Goal: Task Accomplishment & Management: Manage account settings

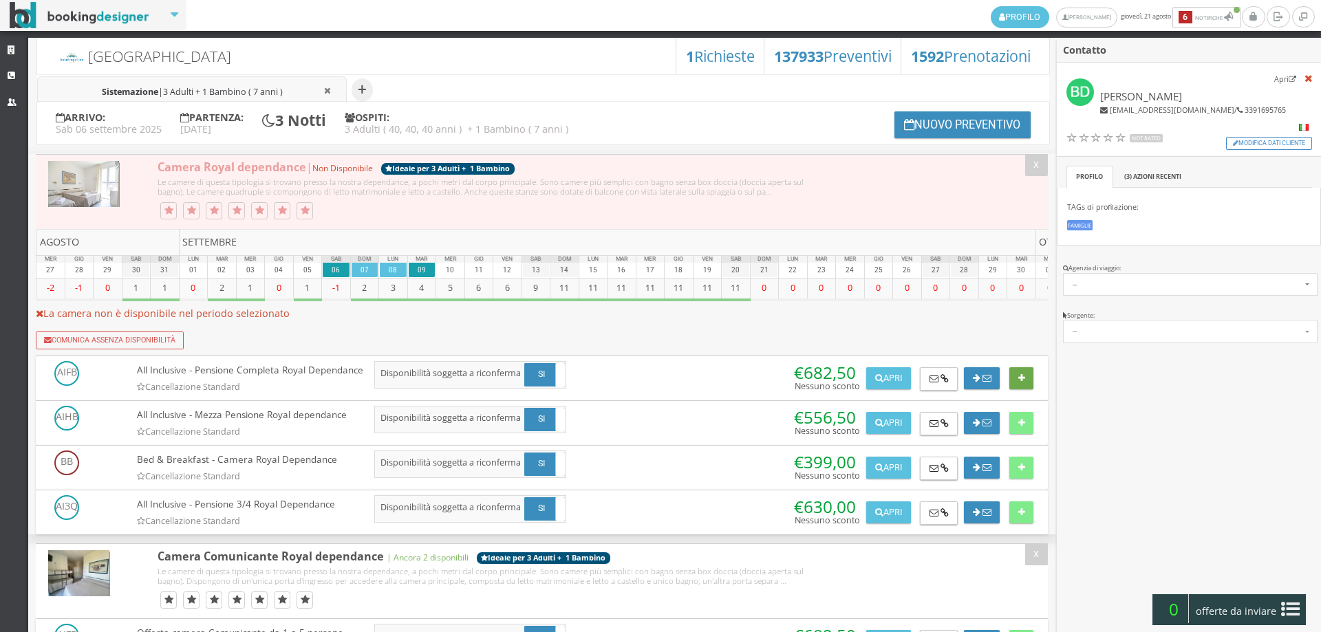
click at [1013, 383] on button at bounding box center [1021, 378] width 24 height 22
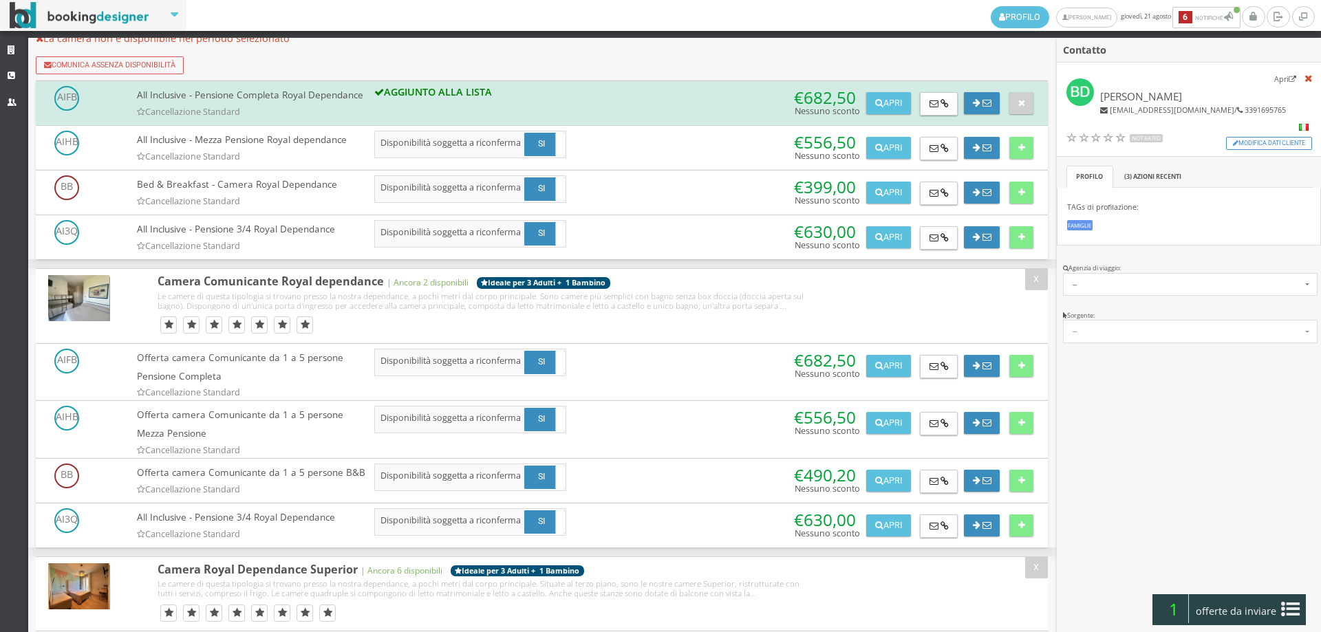
scroll to position [611, 0]
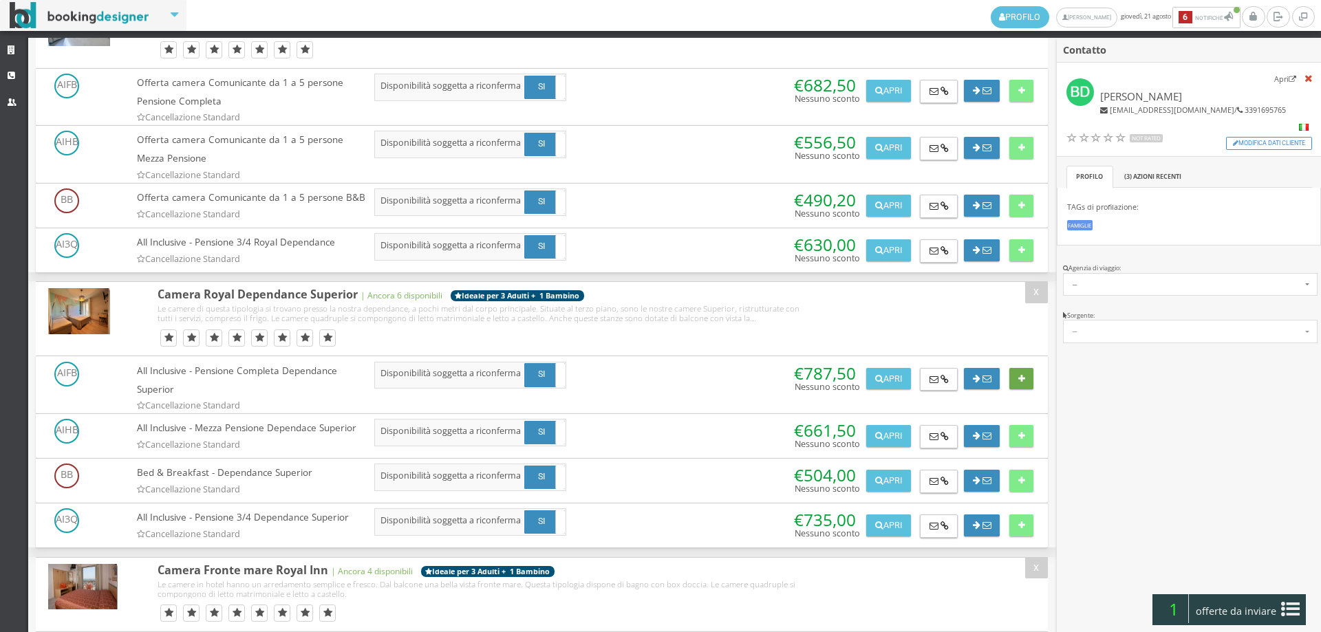
click at [1020, 381] on icon at bounding box center [1021, 379] width 7 height 9
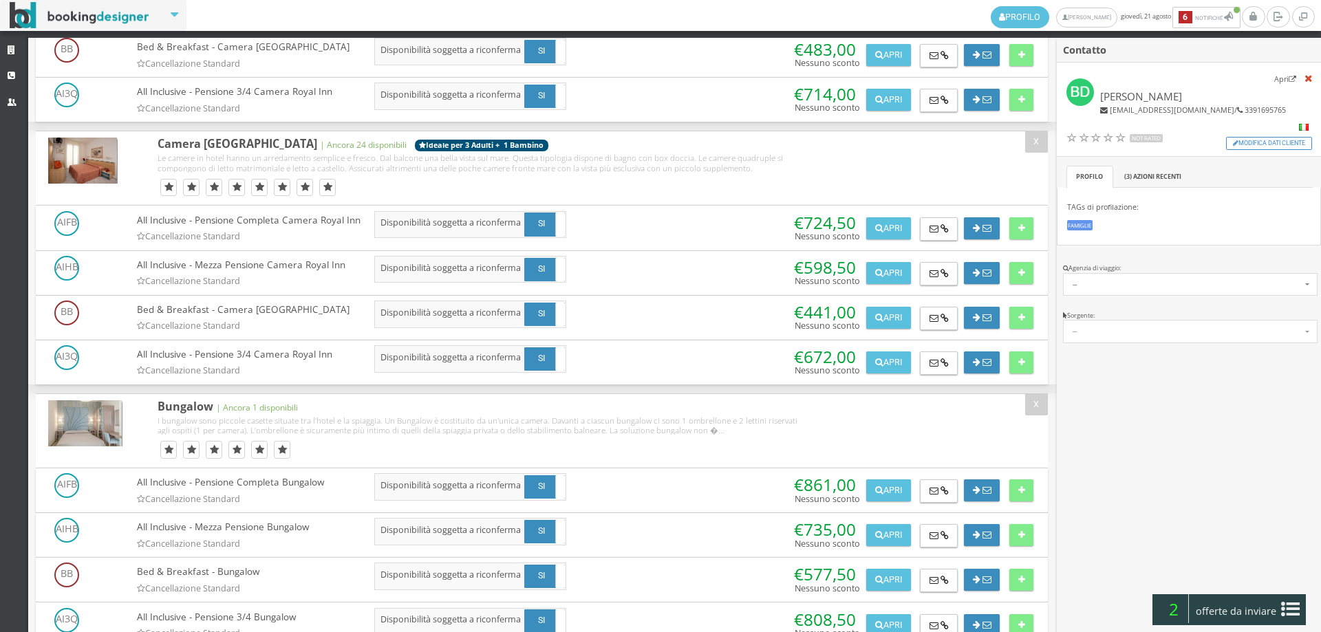
scroll to position [1453, 0]
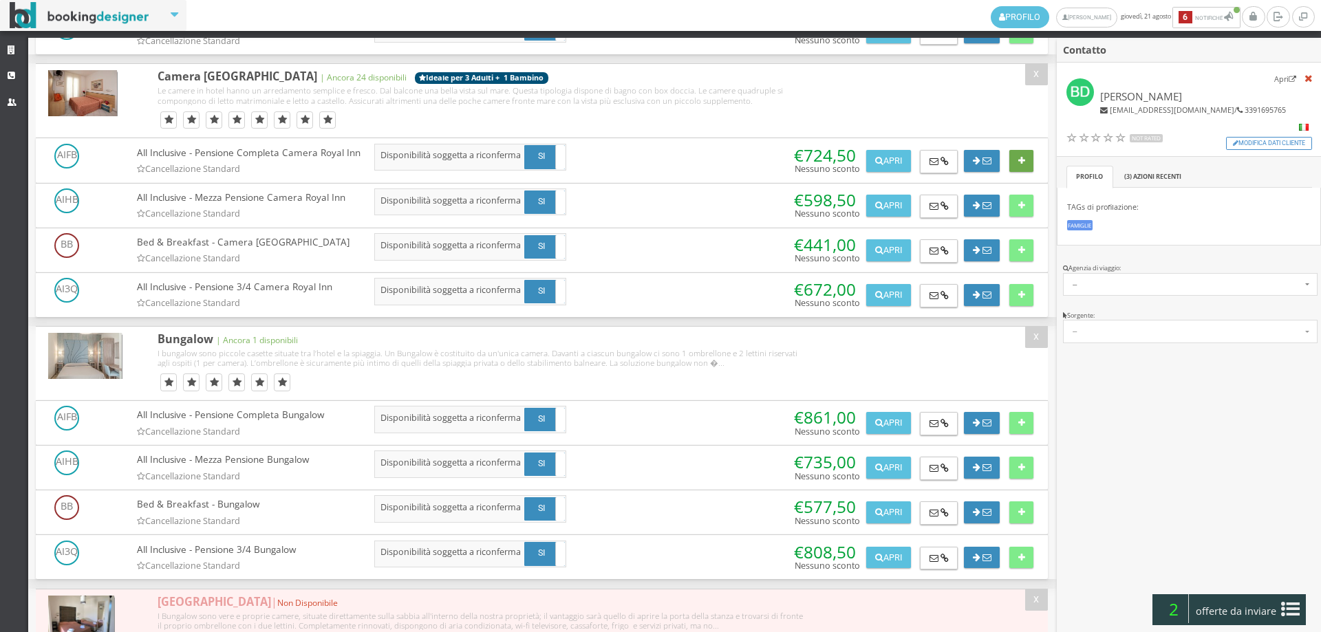
click at [1020, 164] on icon at bounding box center [1021, 161] width 7 height 9
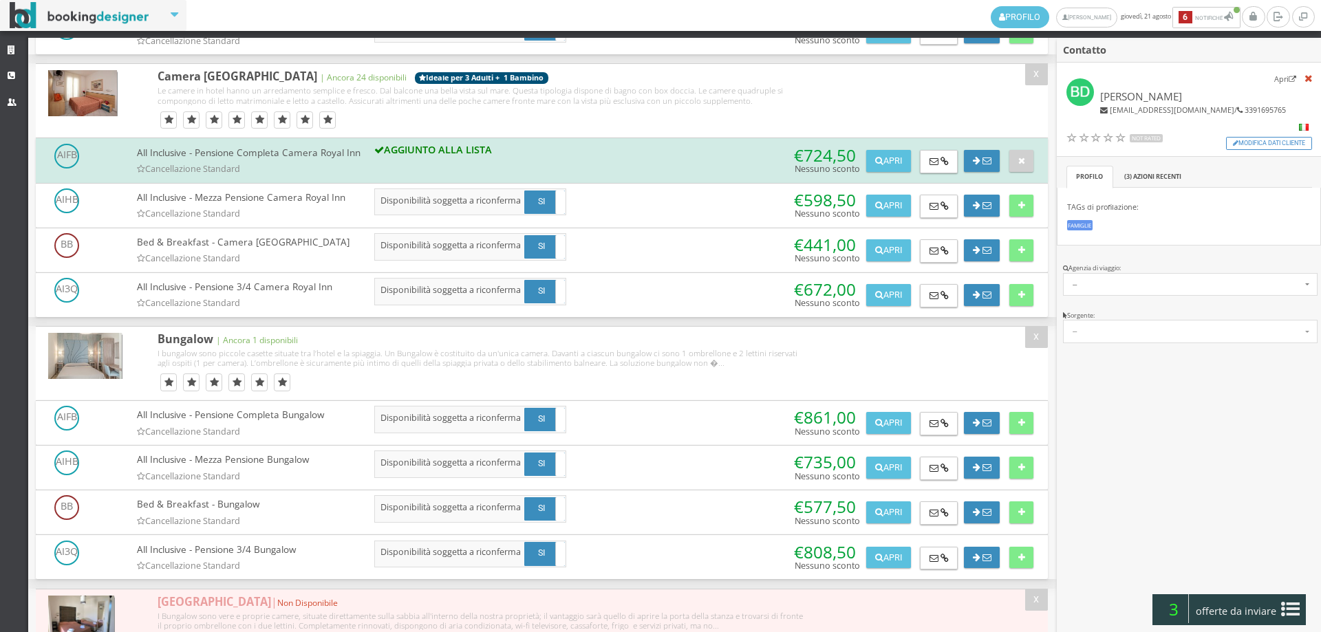
click at [1274, 614] on span "offerte da inviare" at bounding box center [1236, 612] width 89 height 22
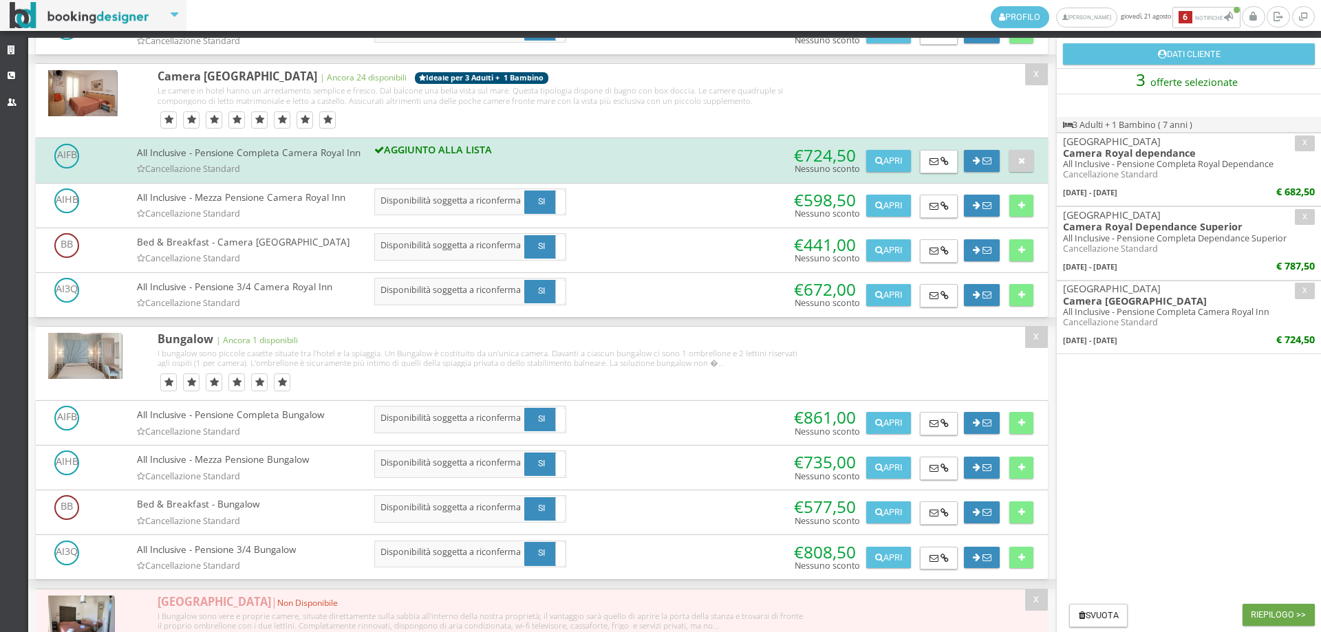
click at [1307, 621] on button "Riepilogo >>" at bounding box center [1279, 615] width 72 height 22
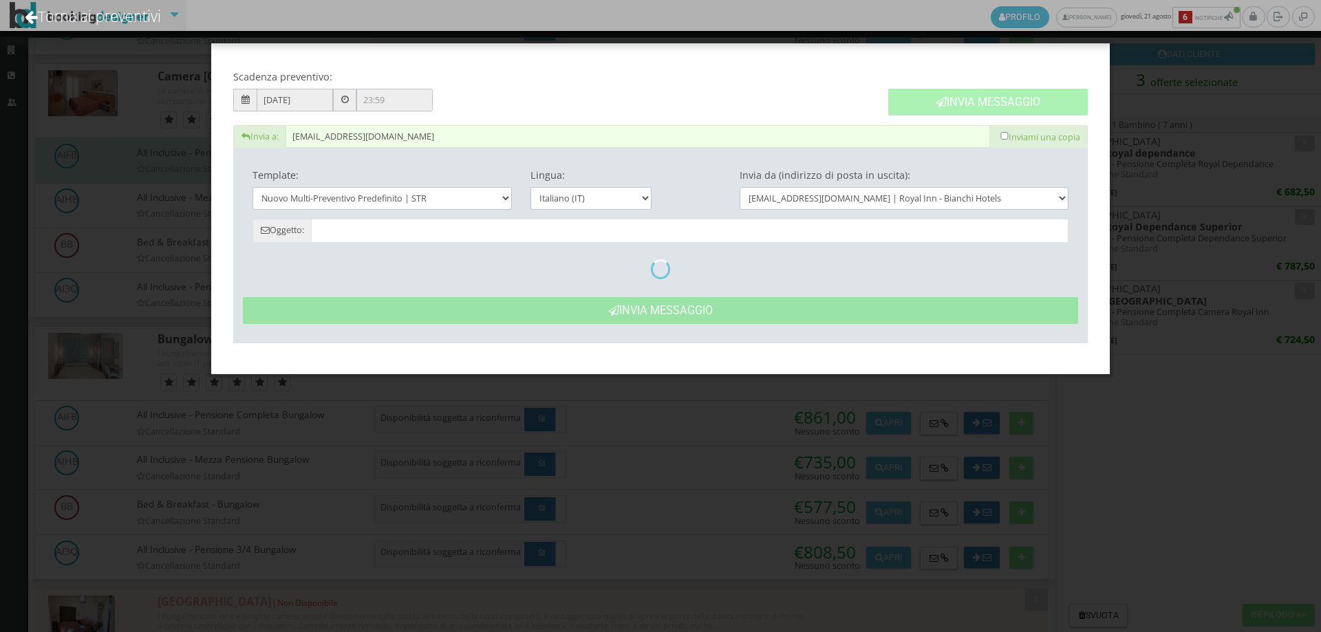
type input "Nuovo Preventivo - Barbara Dintrono dal 06/09/2025 al 09/09/2025"
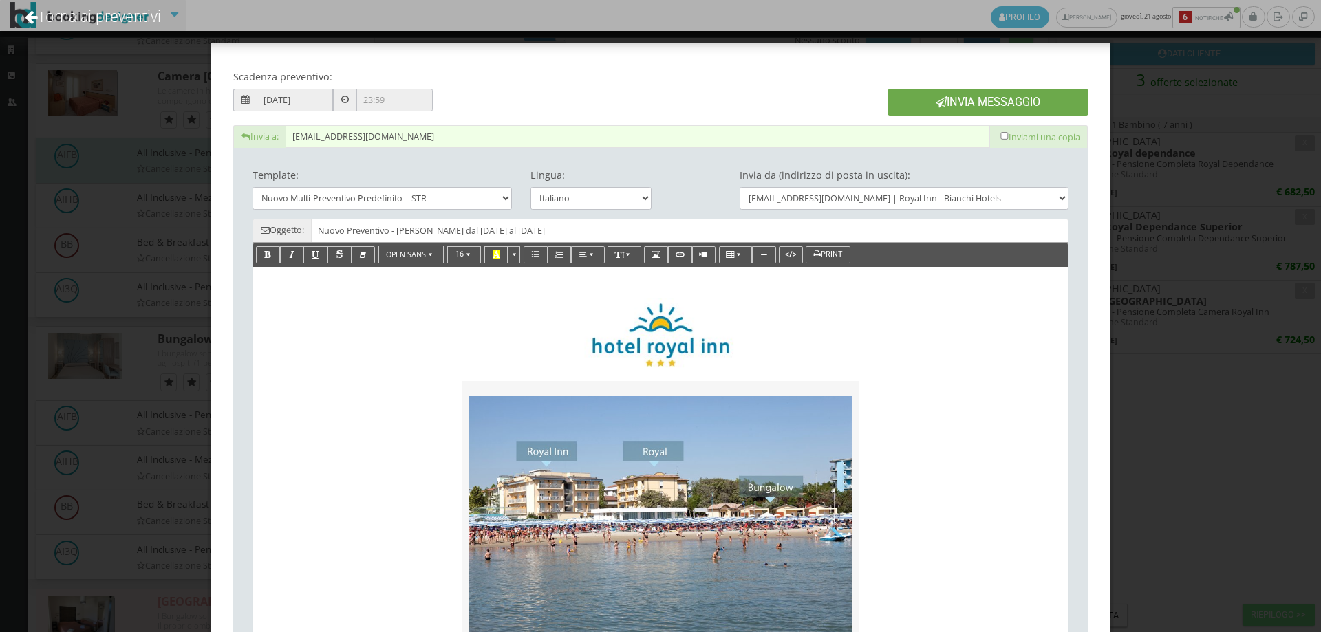
click at [926, 115] on button "Invia Messaggio" at bounding box center [988, 102] width 200 height 27
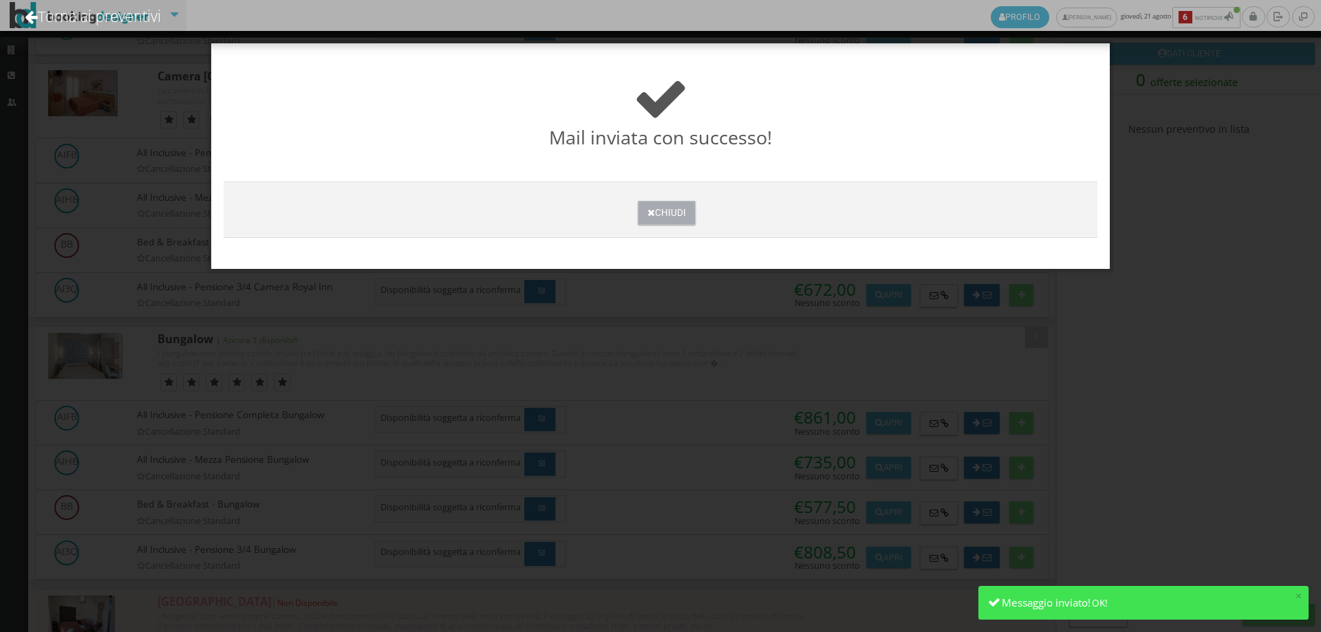
click at [689, 212] on button "Chiudi" at bounding box center [666, 213] width 57 height 24
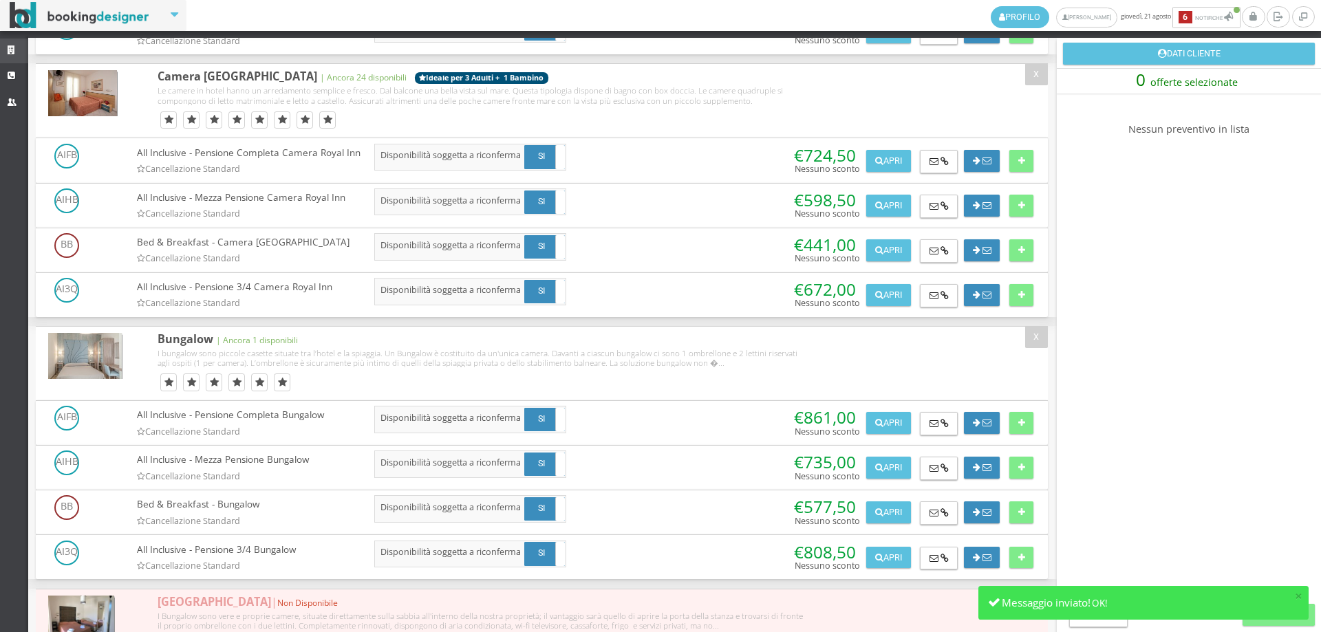
click at [20, 46] on link "Strutture" at bounding box center [14, 51] width 28 height 25
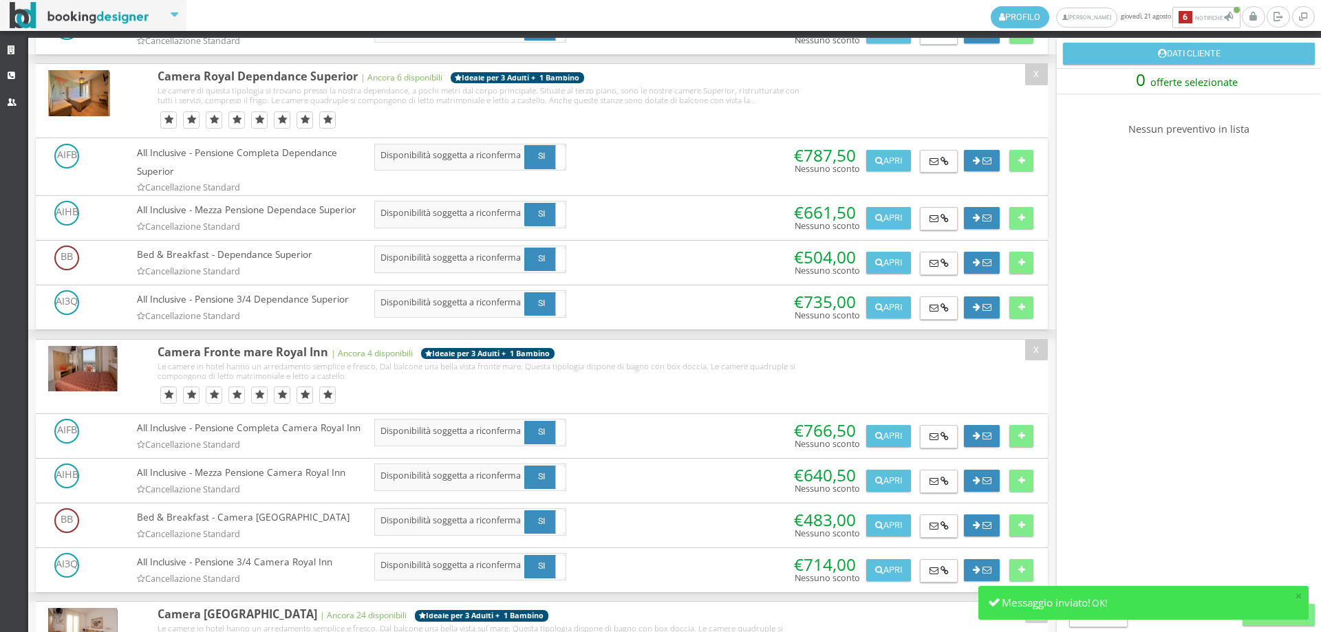
scroll to position [765, 0]
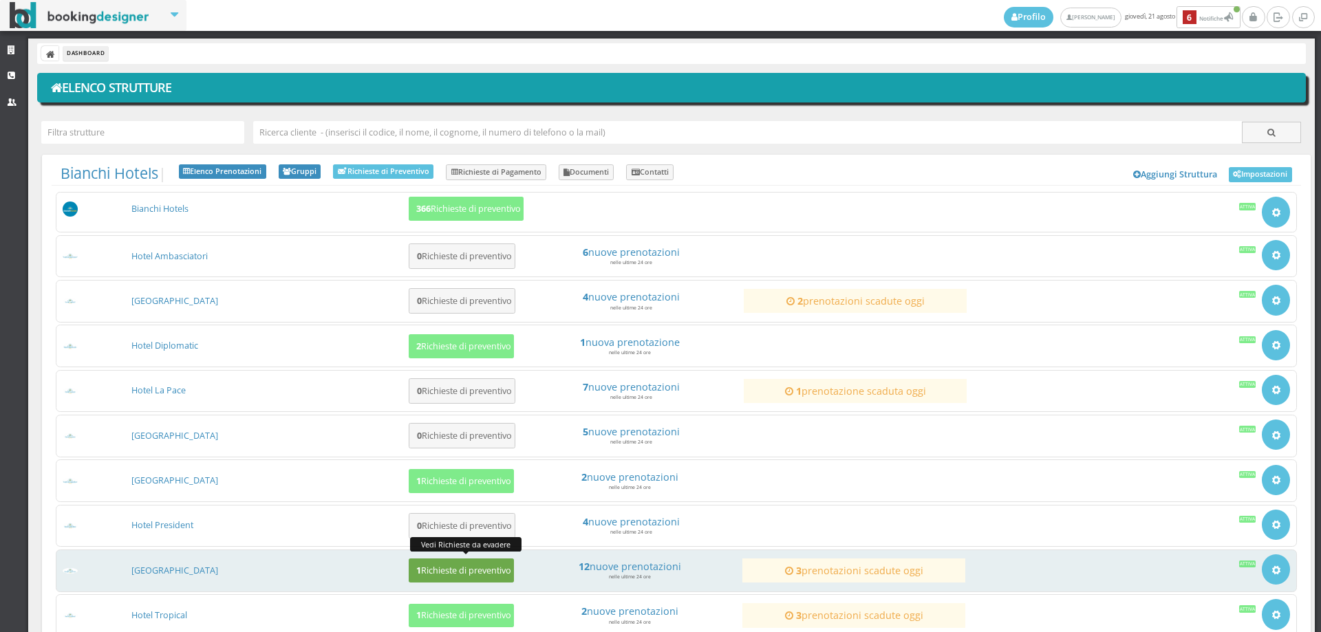
click at [477, 566] on h5 "1 Richieste di preventivo" at bounding box center [461, 571] width 99 height 10
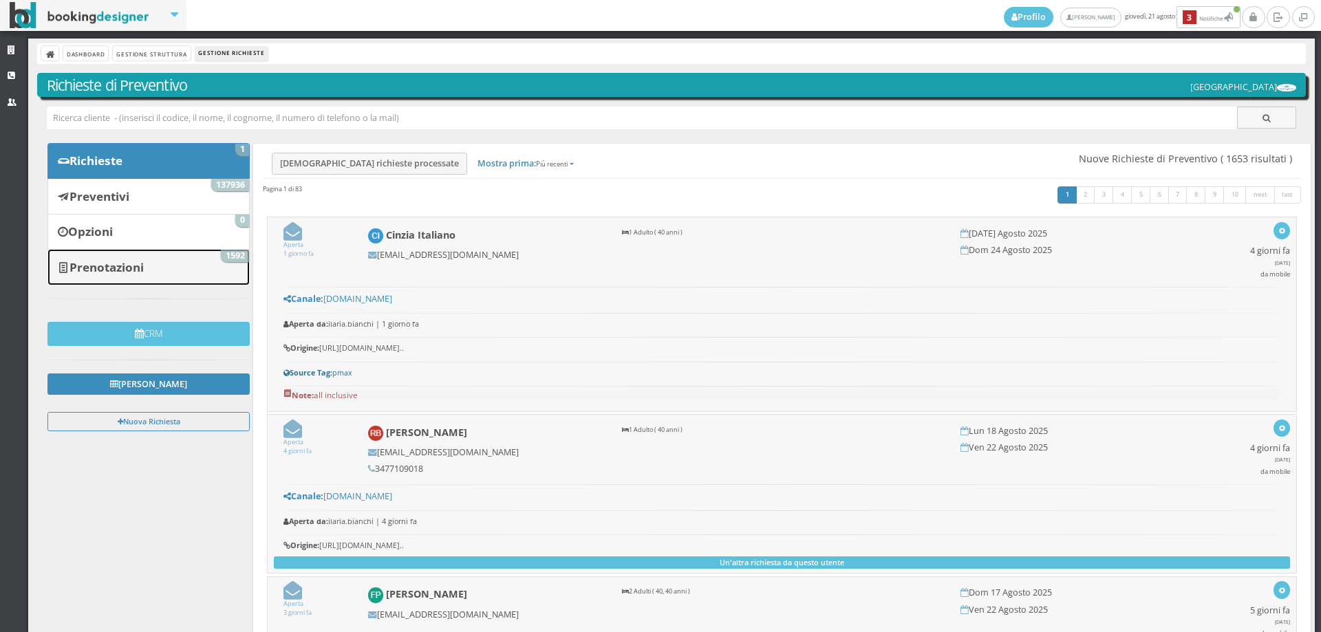
click at [145, 277] on link "Prenotazioni 1592" at bounding box center [148, 267] width 202 height 36
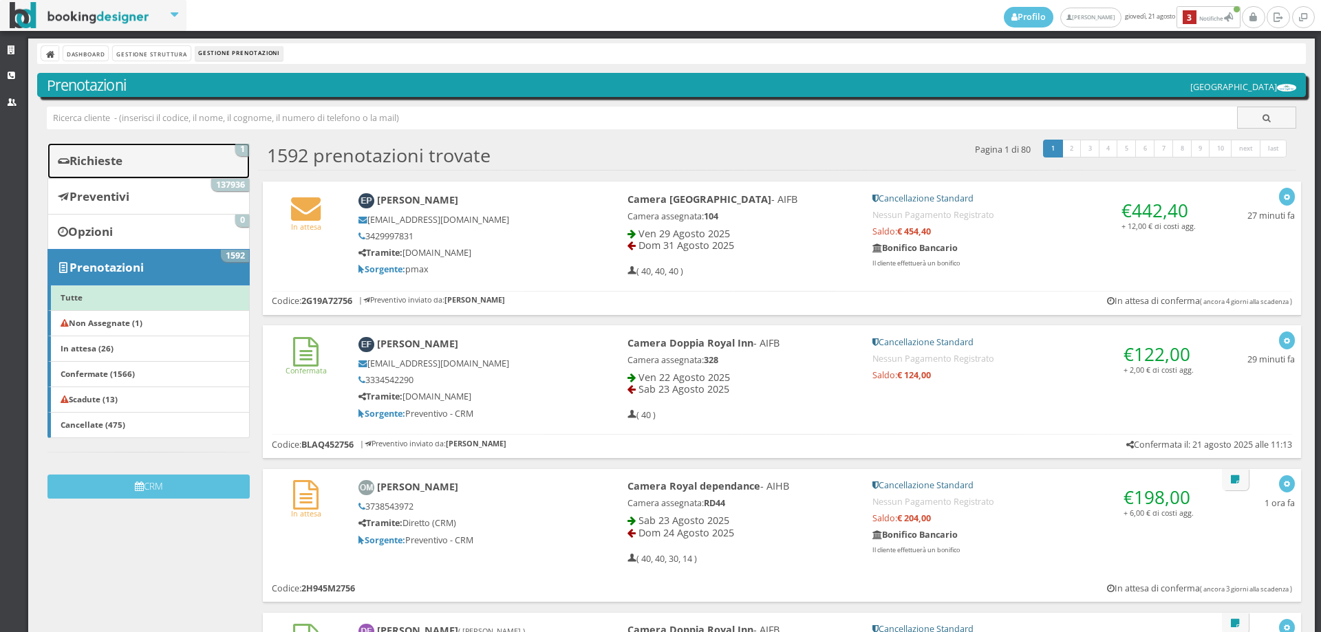
click at [160, 153] on link "Richieste 1" at bounding box center [148, 161] width 202 height 36
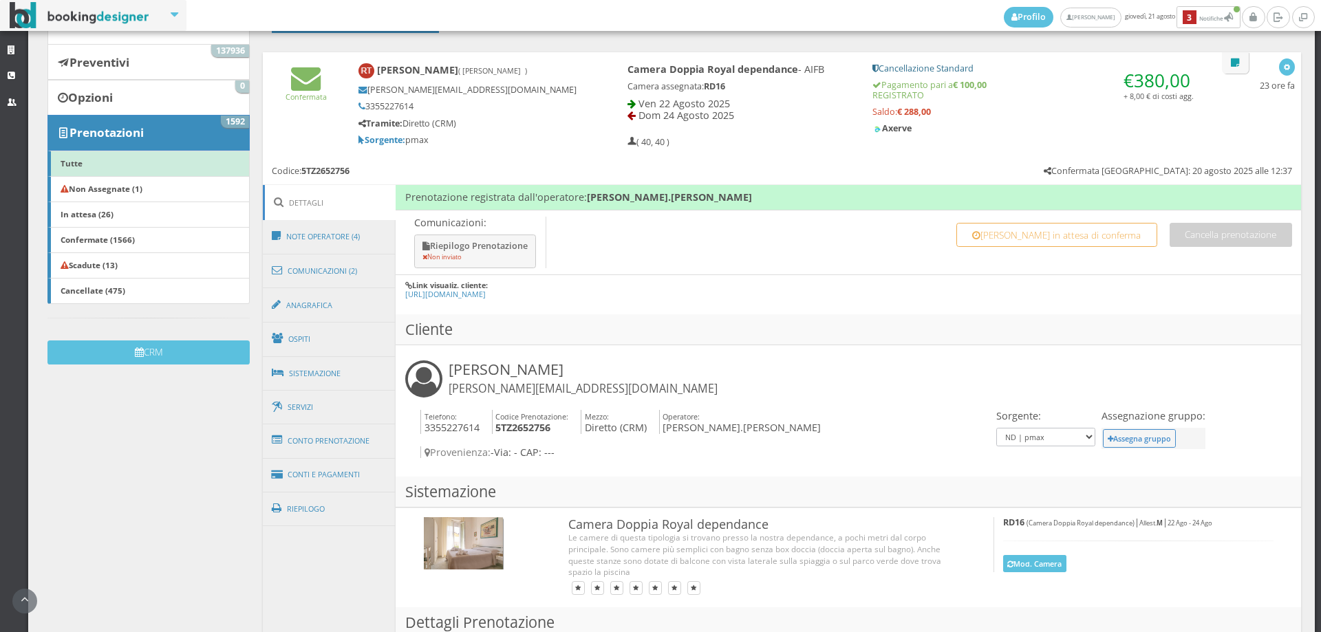
scroll to position [306, 0]
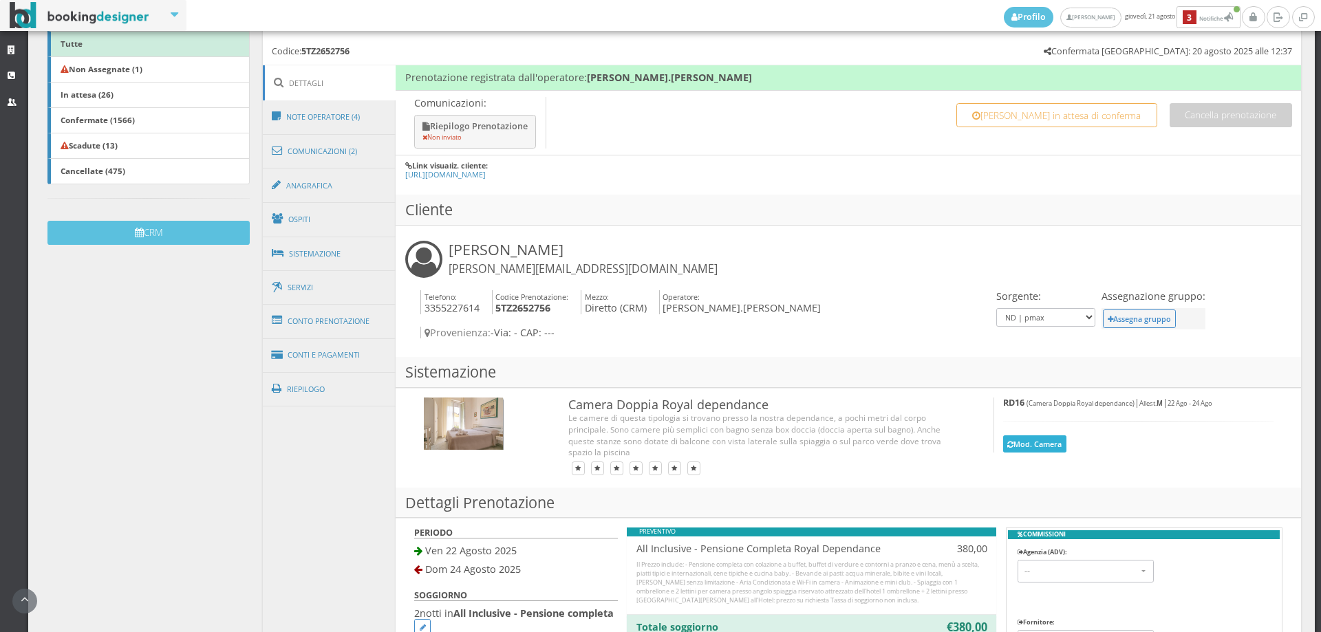
click at [1016, 436] on button "Mod. Camera" at bounding box center [1034, 444] width 63 height 17
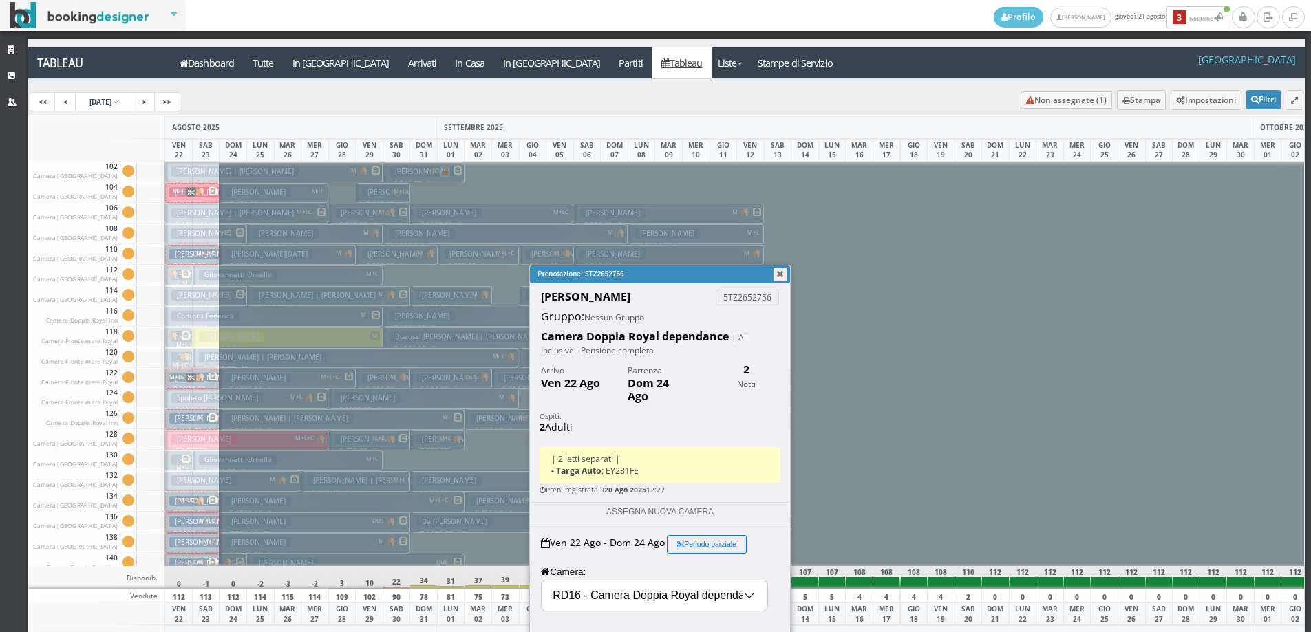
scroll to position [84, 0]
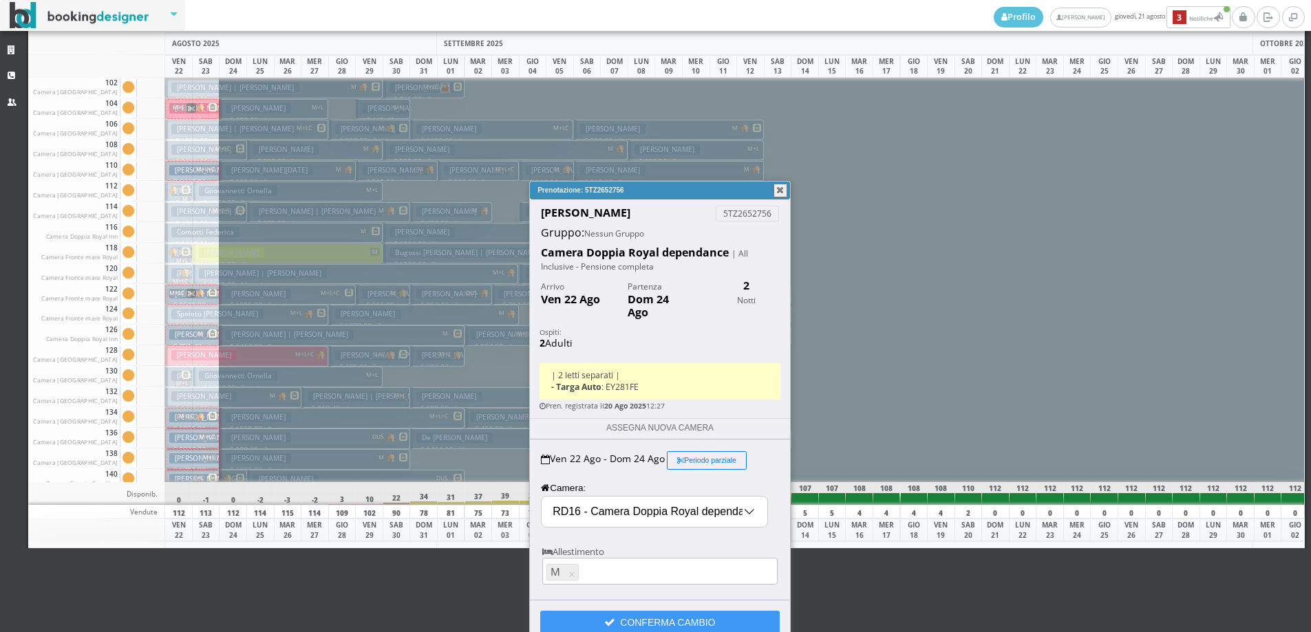
click at [639, 498] on input "RD16 - Camera Doppia Royal dependance" at bounding box center [655, 499] width 226 height 30
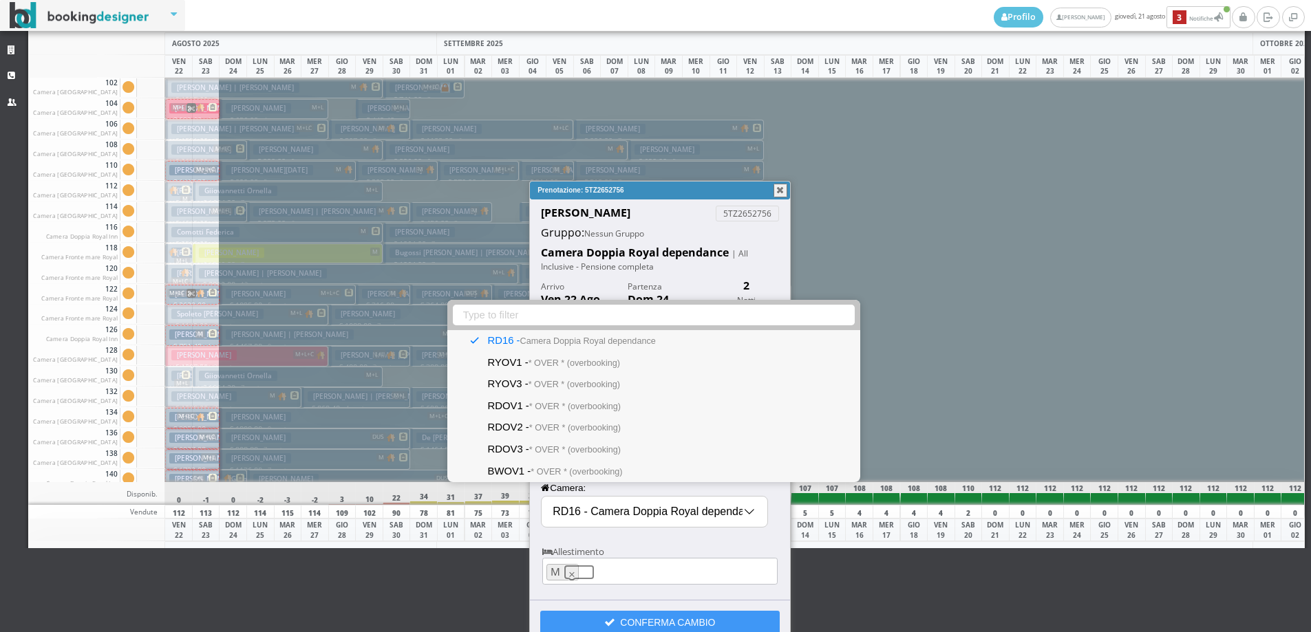
click at [573, 562] on link "×" at bounding box center [579, 559] width 31 height 15
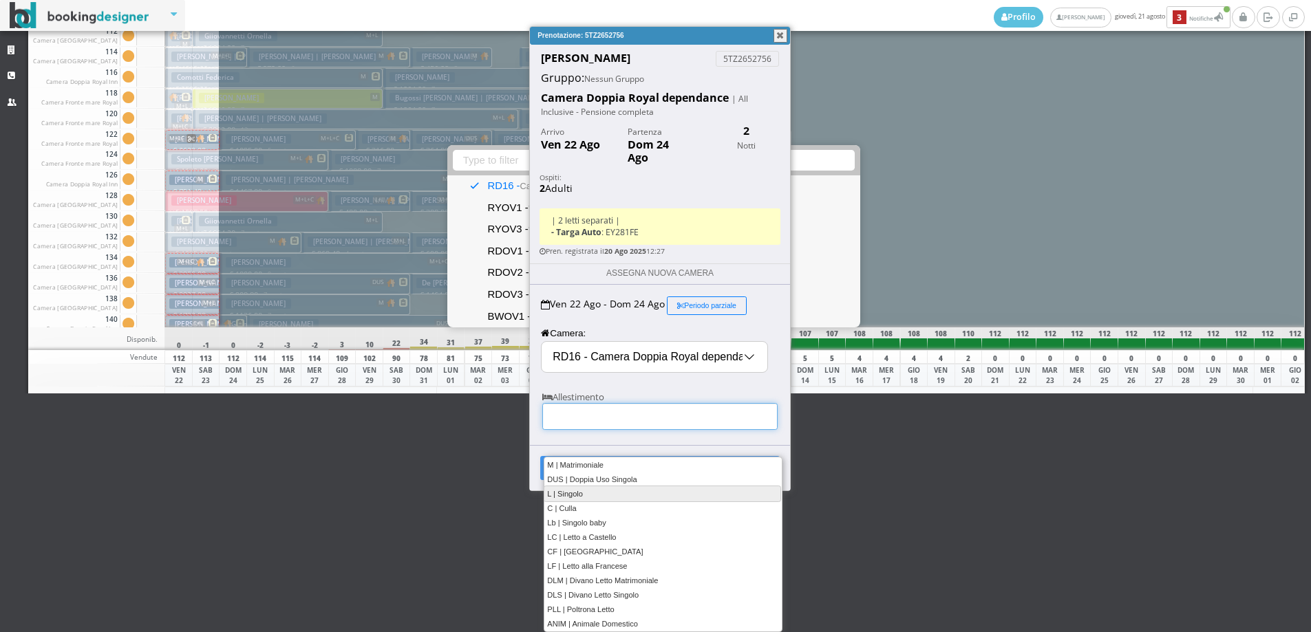
click at [598, 498] on link "L | Singolo" at bounding box center [662, 494] width 237 height 16
type input "L"
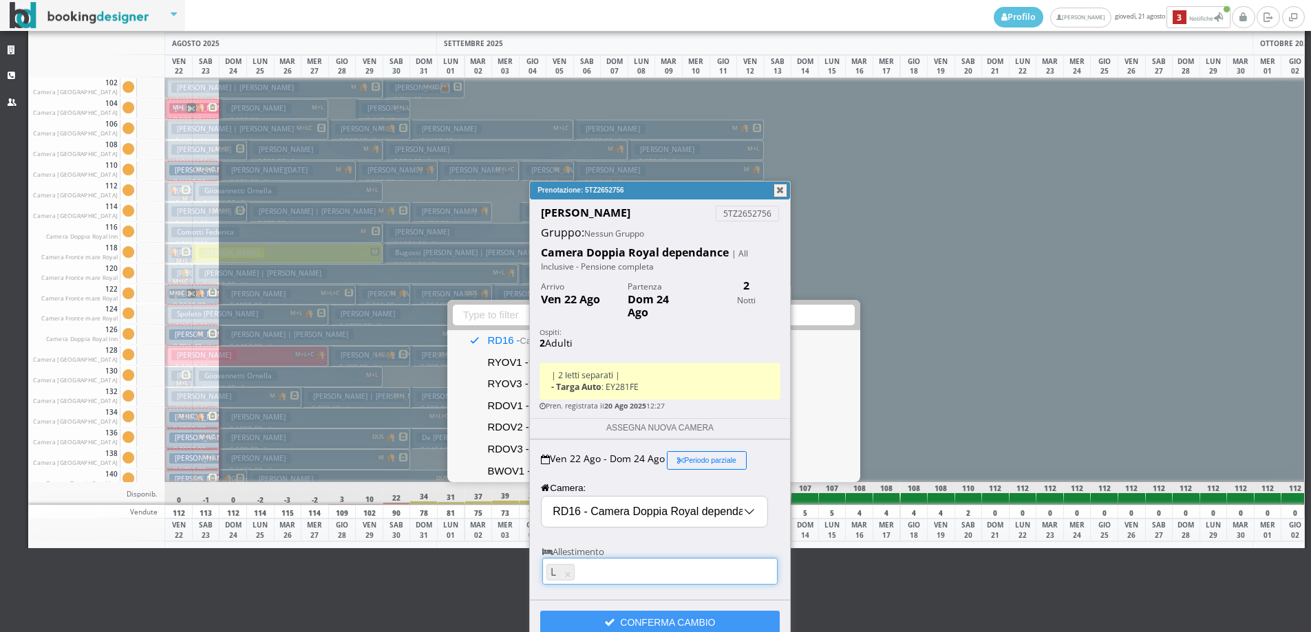
click at [621, 554] on input "text" at bounding box center [677, 559] width 196 height 15
click at [617, 564] on input "text" at bounding box center [677, 559] width 196 height 15
click at [654, 612] on button "CONFERMA CAMBIO" at bounding box center [659, 609] width 239 height 23
click at [621, 553] on input "text" at bounding box center [677, 559] width 196 height 15
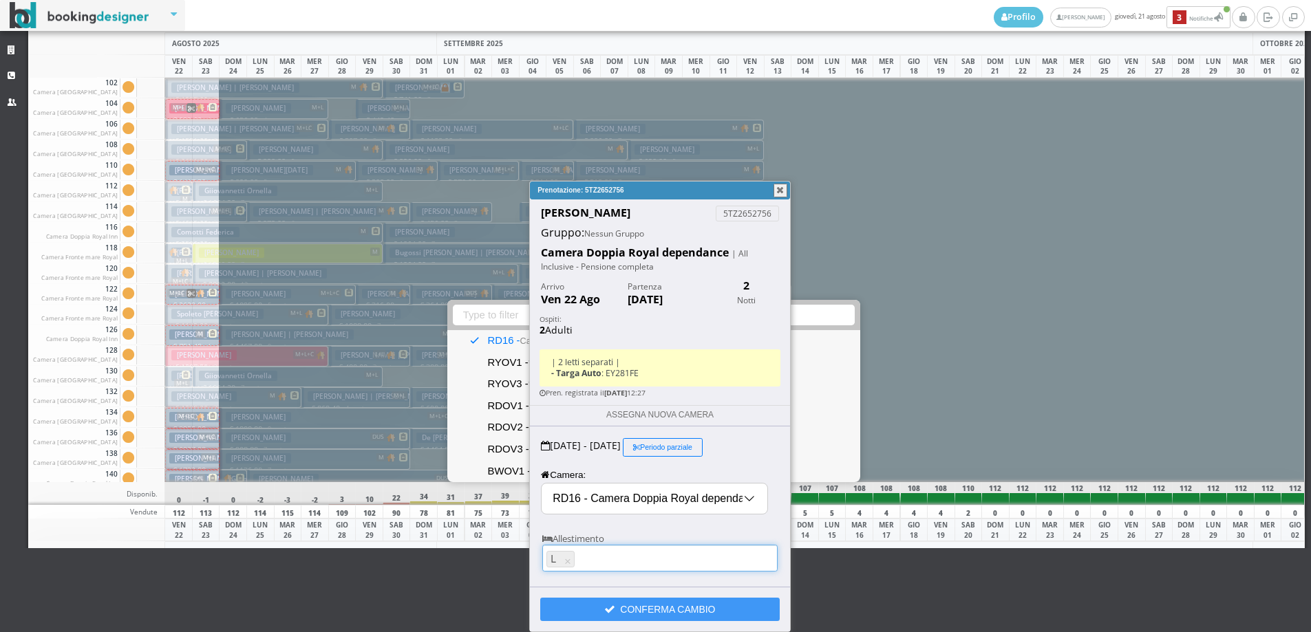
click at [614, 561] on input "text" at bounding box center [677, 559] width 196 height 15
click at [602, 611] on button "CONFERMA CAMBIO" at bounding box center [659, 609] width 239 height 23
click at [780, 192] on button "button" at bounding box center [780, 191] width 14 height 14
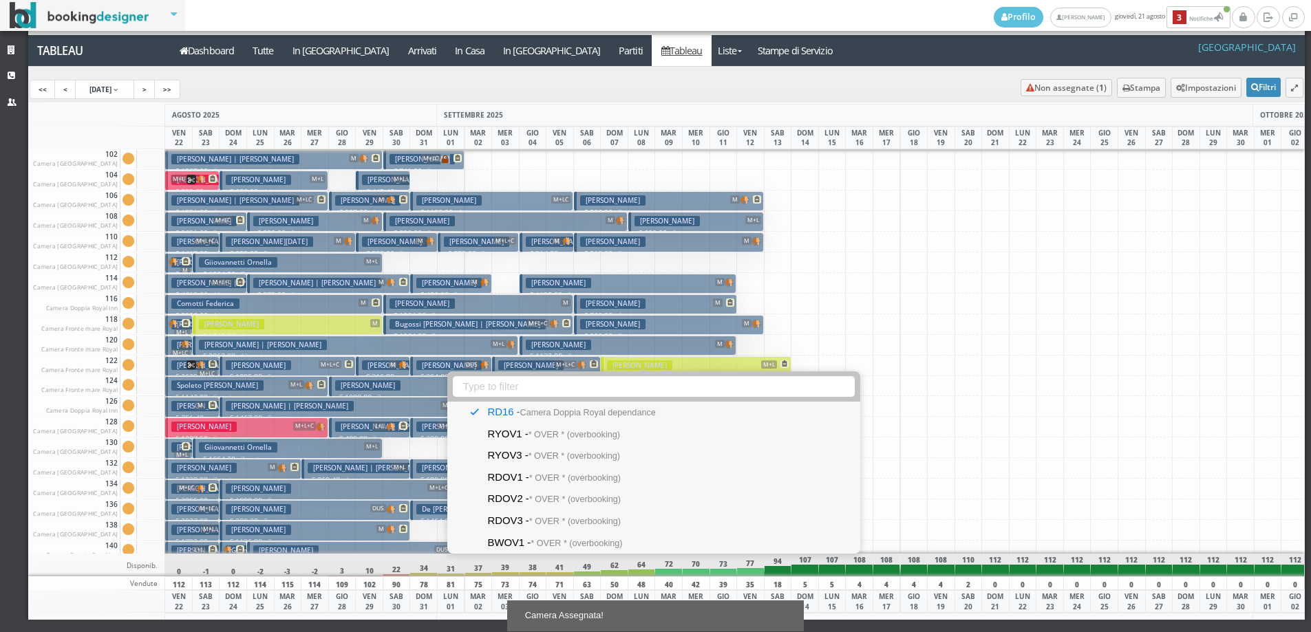
scroll to position [12, 0]
click at [857, 275] on div "No results assigned-room-id RD16 - Camera Doppia Royal dependance RYOV1 - * OVE…" at bounding box center [655, 310] width 1311 height 645
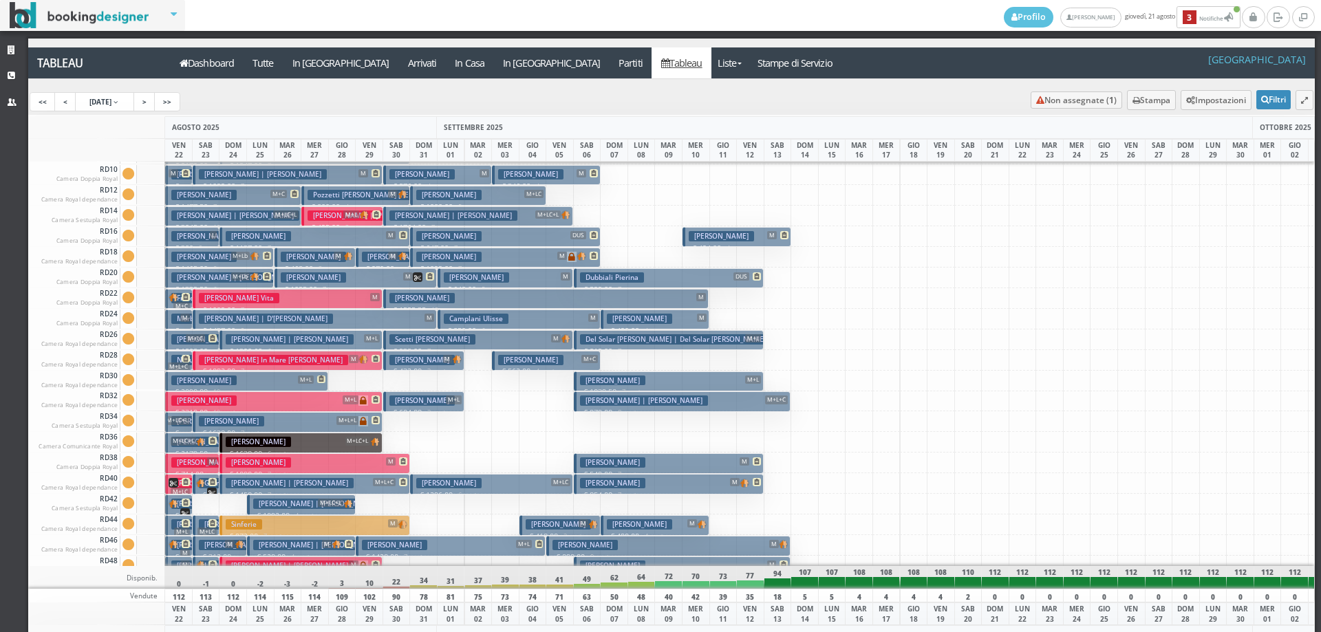
scroll to position [1239, 0]
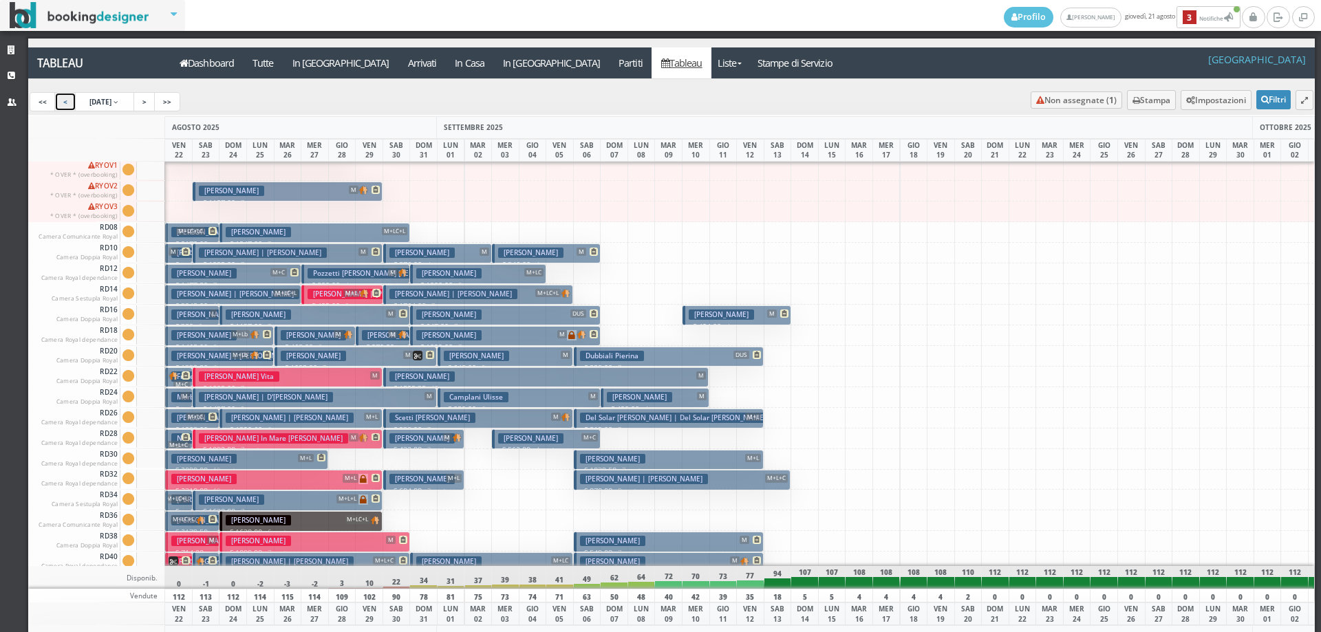
click at [61, 105] on link "<" at bounding box center [65, 101] width 22 height 19
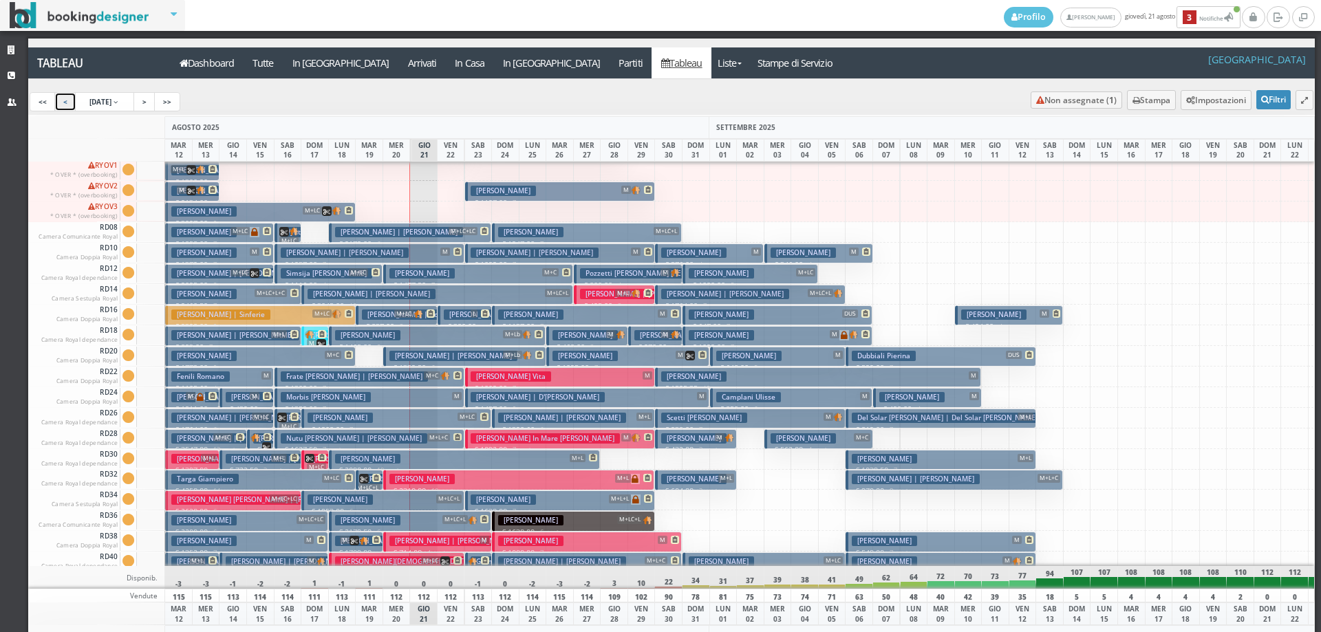
click at [464, 316] on h3 "Forneris Daniela | Tessitore Roberto" at bounding box center [508, 315] width 128 height 10
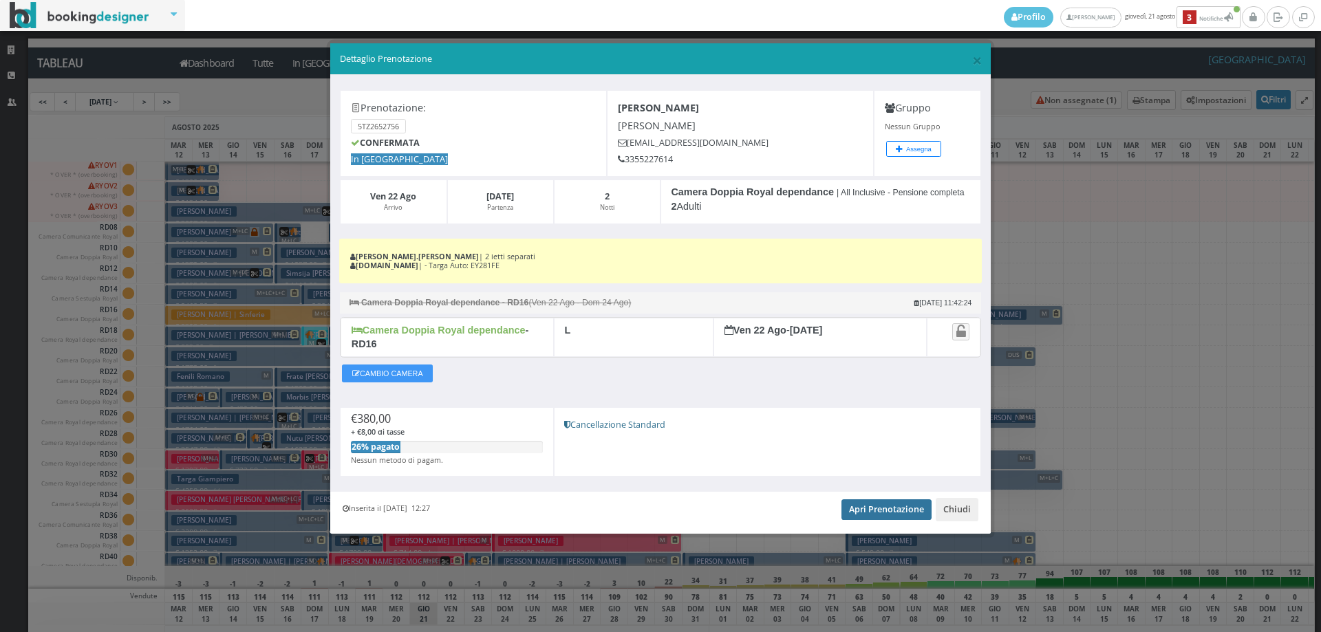
click at [893, 515] on link "Apri Prenotazione" at bounding box center [887, 510] width 90 height 21
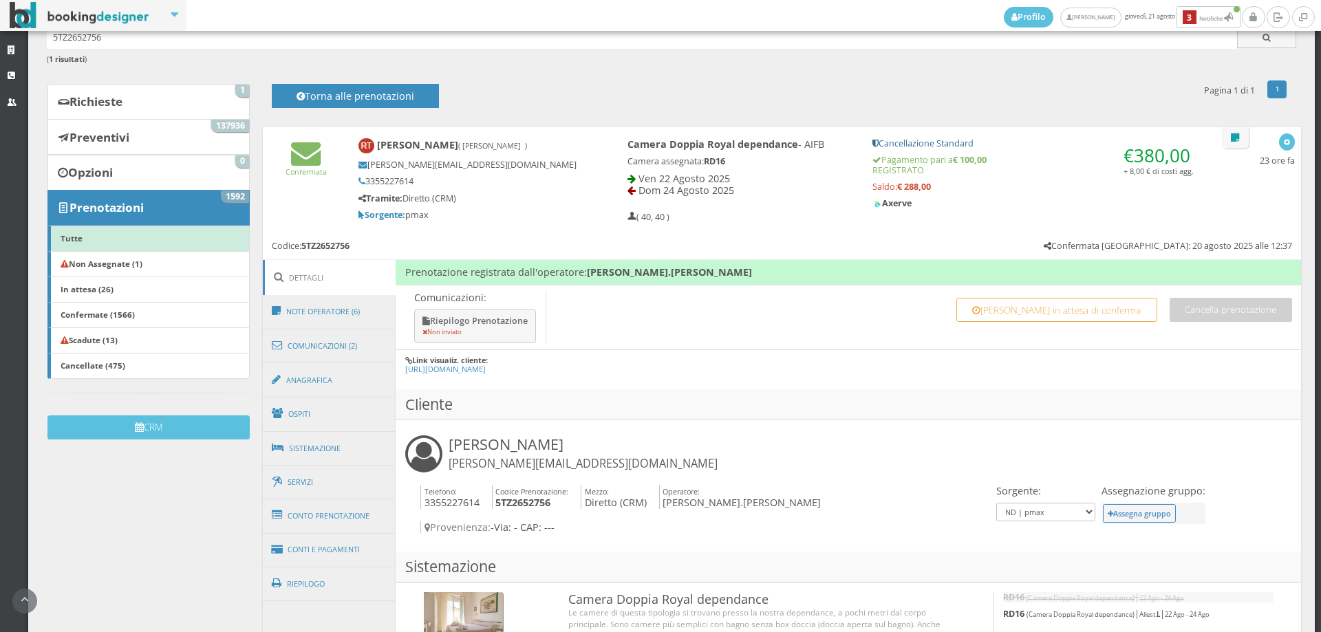
scroll to position [153, 0]
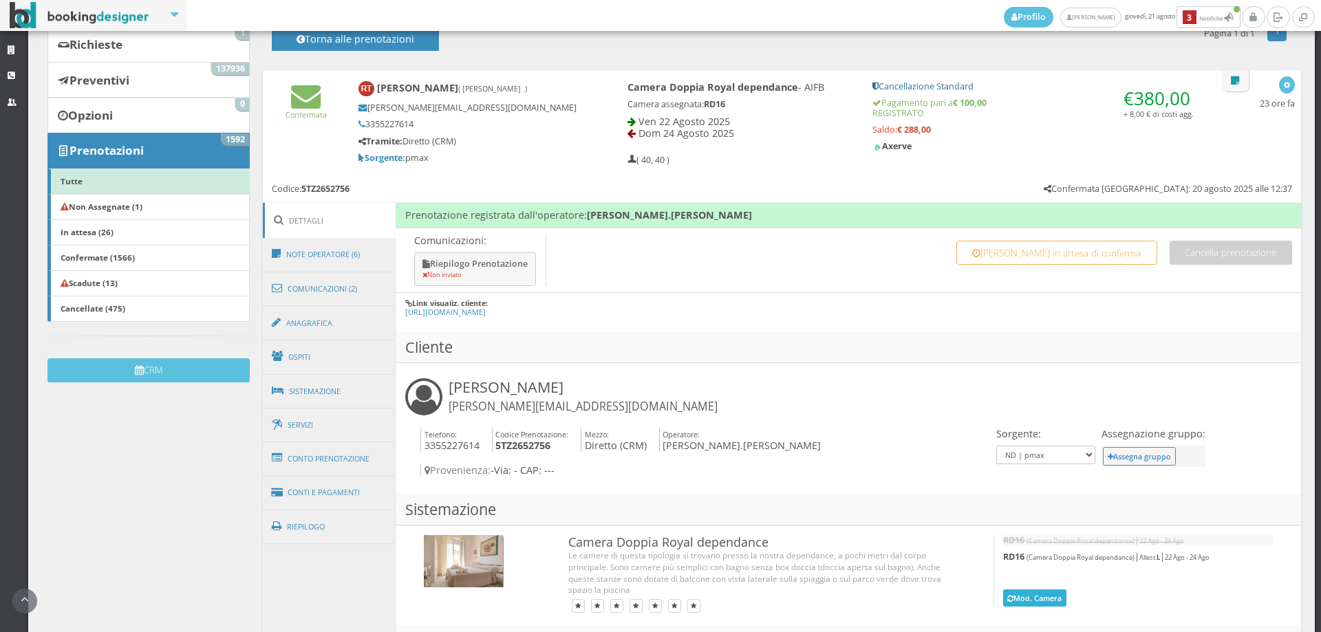
click at [1007, 596] on icon at bounding box center [1010, 600] width 6 height 8
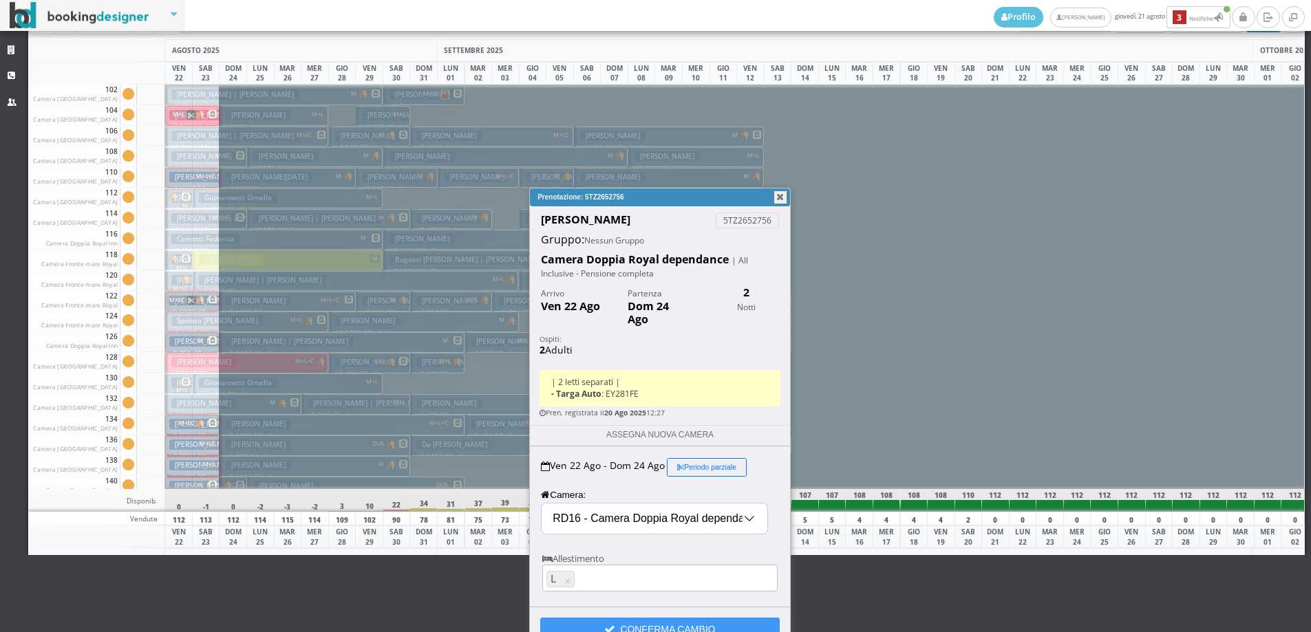
scroll to position [84, 0]
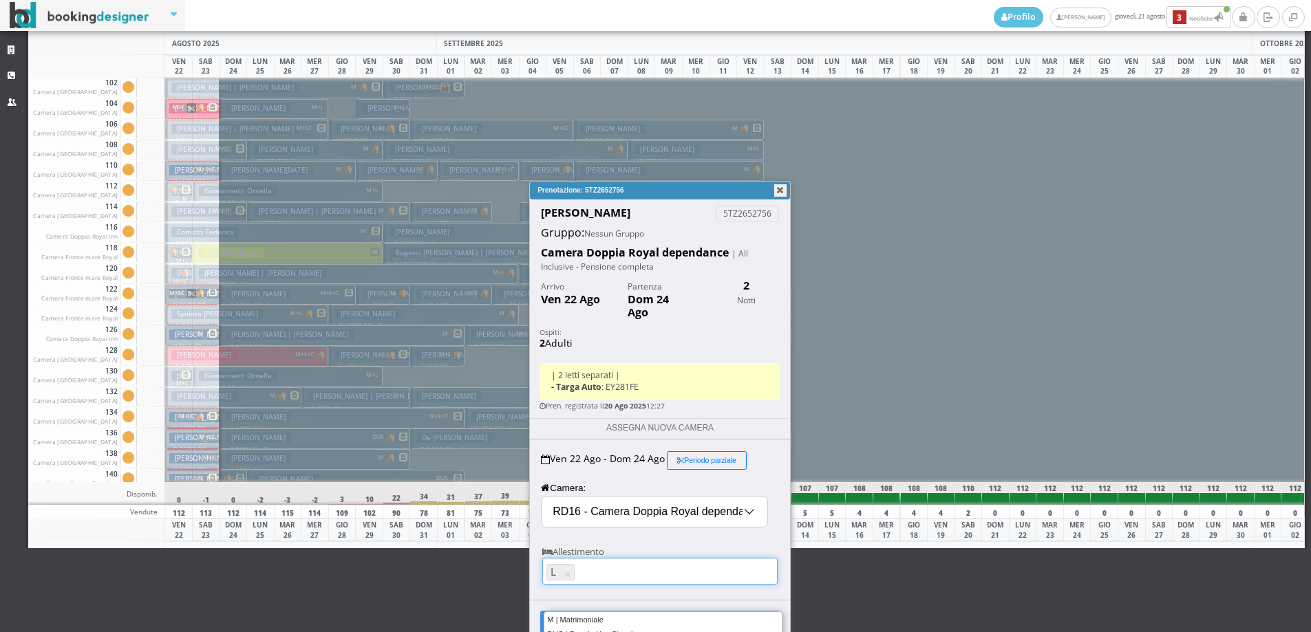
click at [601, 558] on div "L L × 12 results are available, use up and down arrow keys to navigate." at bounding box center [659, 571] width 235 height 27
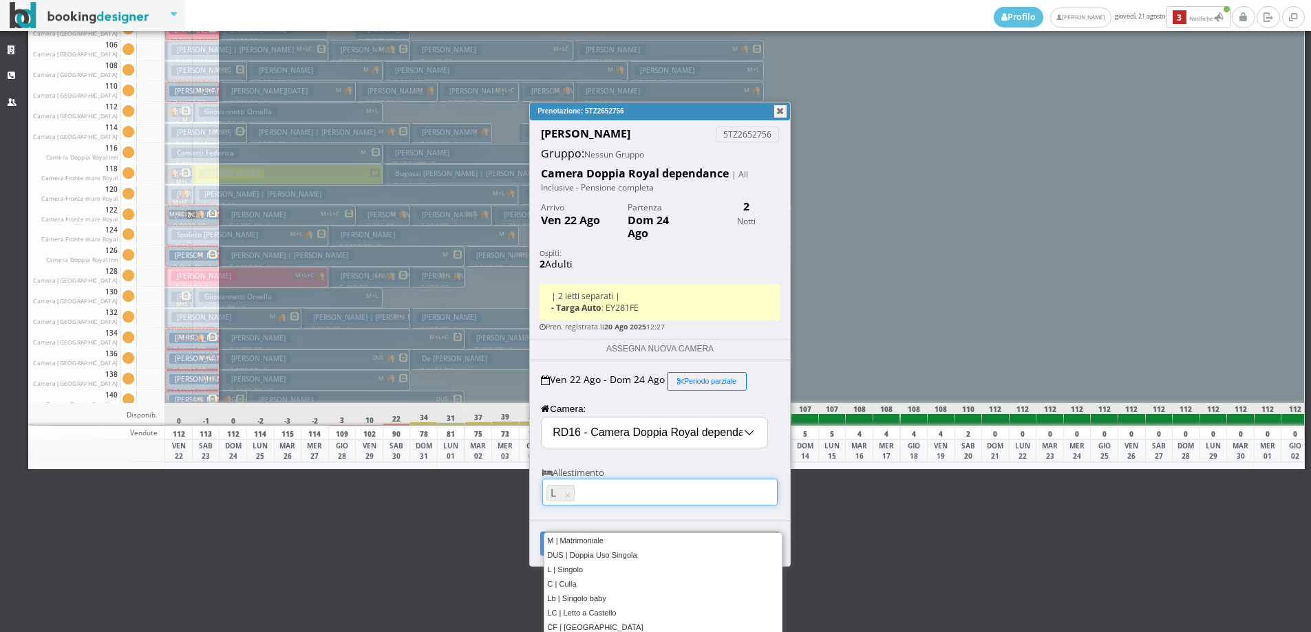
scroll to position [239, 0]
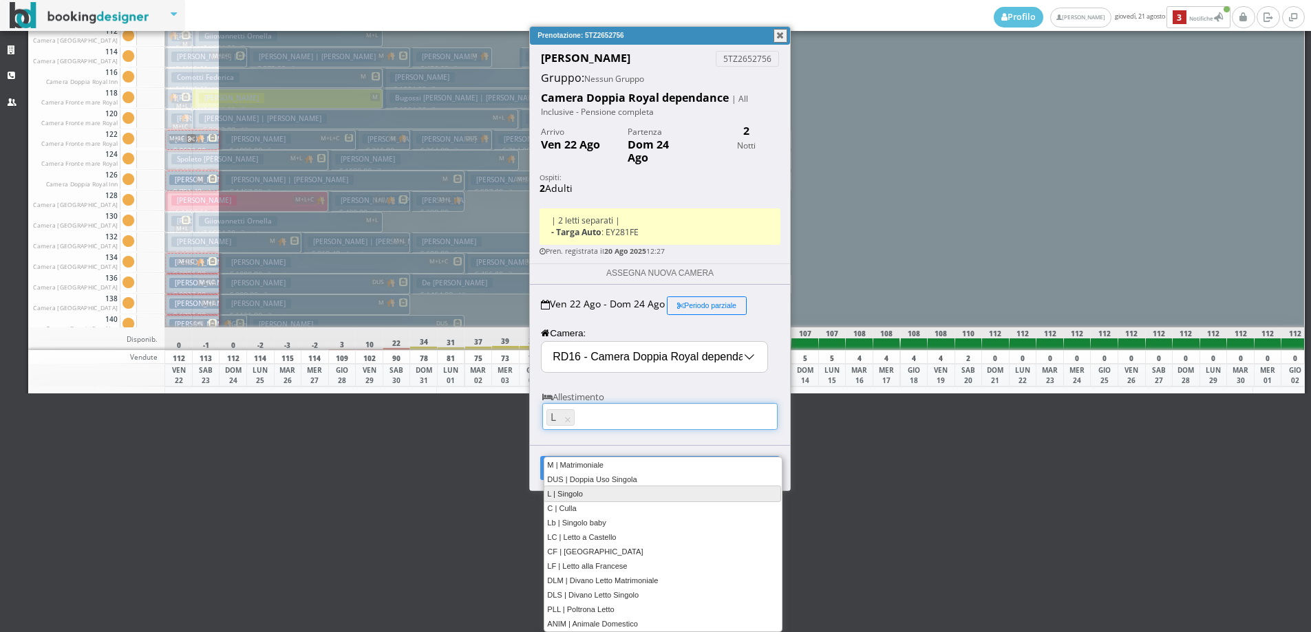
click at [600, 495] on link "L | Singolo" at bounding box center [662, 494] width 237 height 16
type input "L, L"
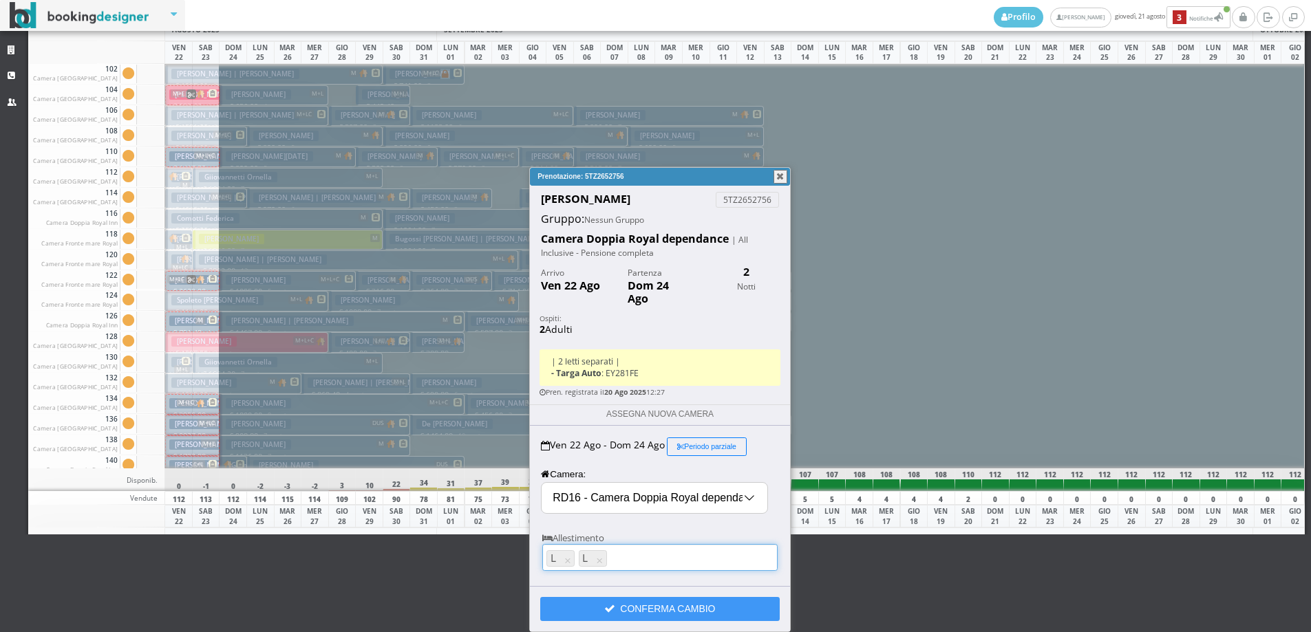
scroll to position [84, 0]
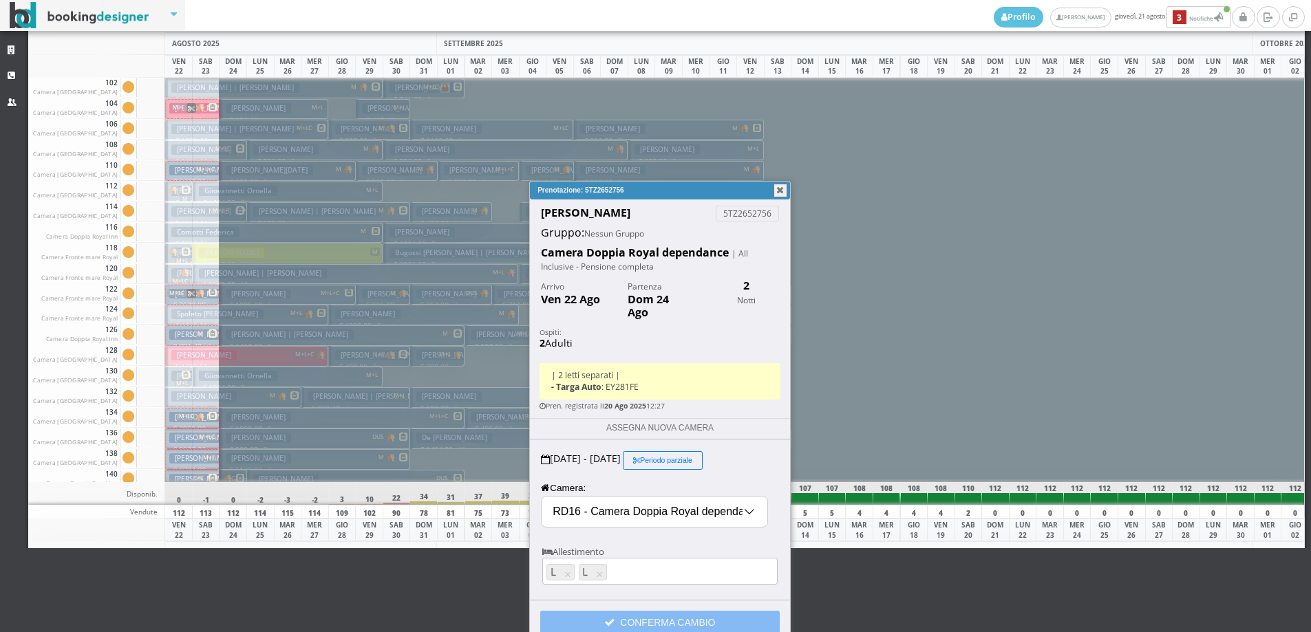
click at [663, 611] on button "CONFERMA CAMBIO" at bounding box center [659, 622] width 239 height 23
click at [776, 193] on button "button" at bounding box center [780, 191] width 14 height 14
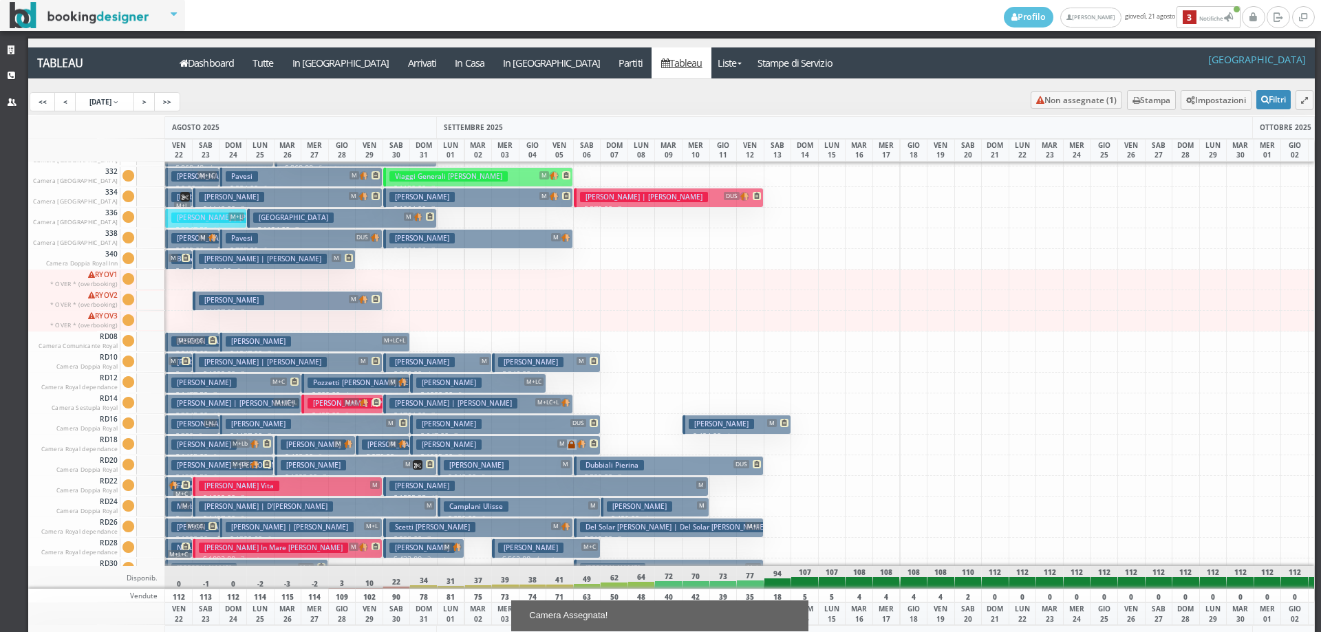
scroll to position [1171, 0]
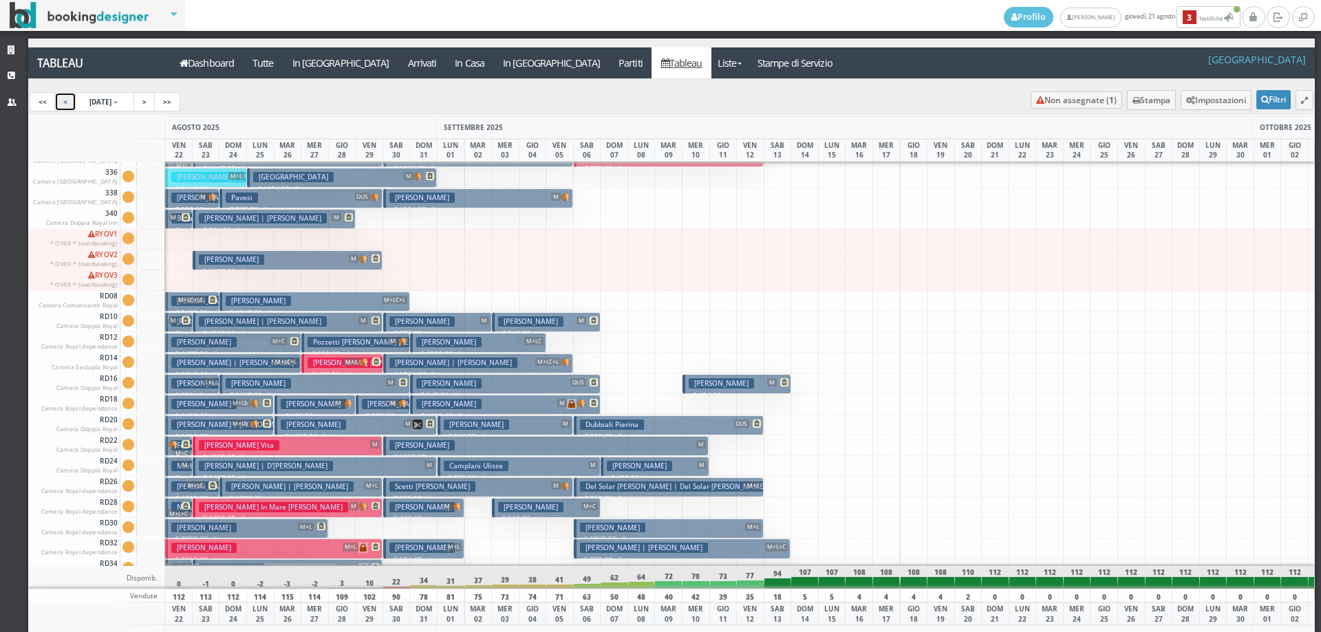
click at [74, 96] on link "<" at bounding box center [65, 101] width 22 height 19
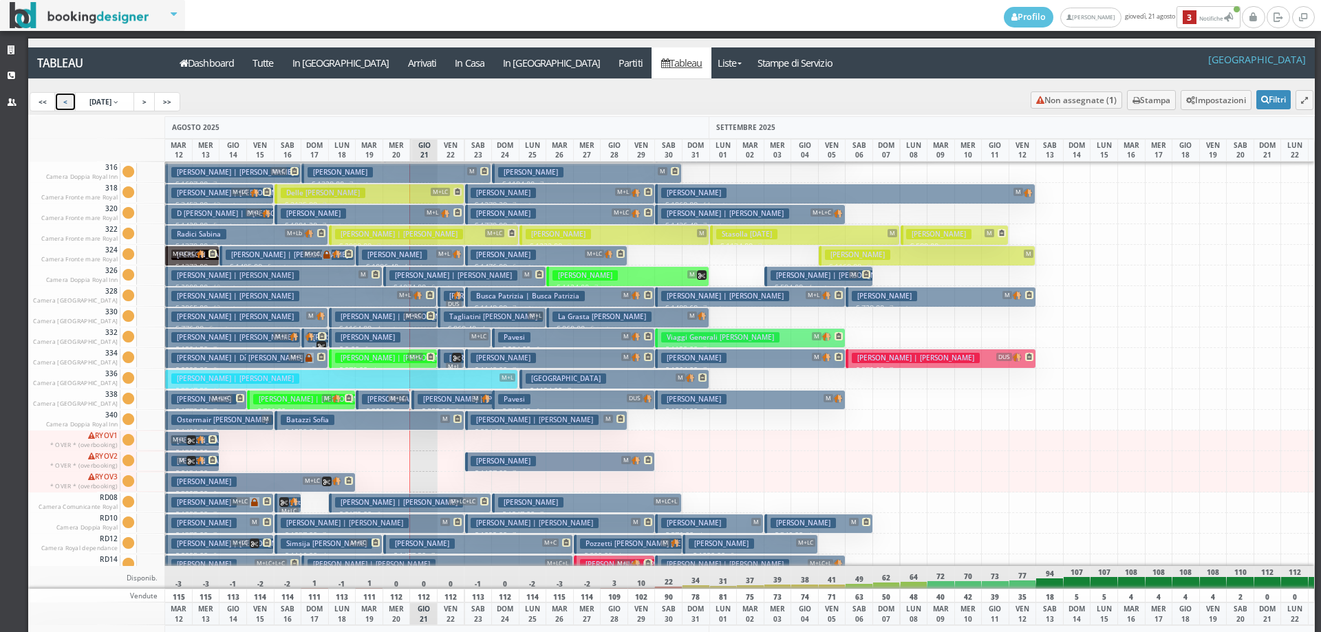
scroll to position [964, 0]
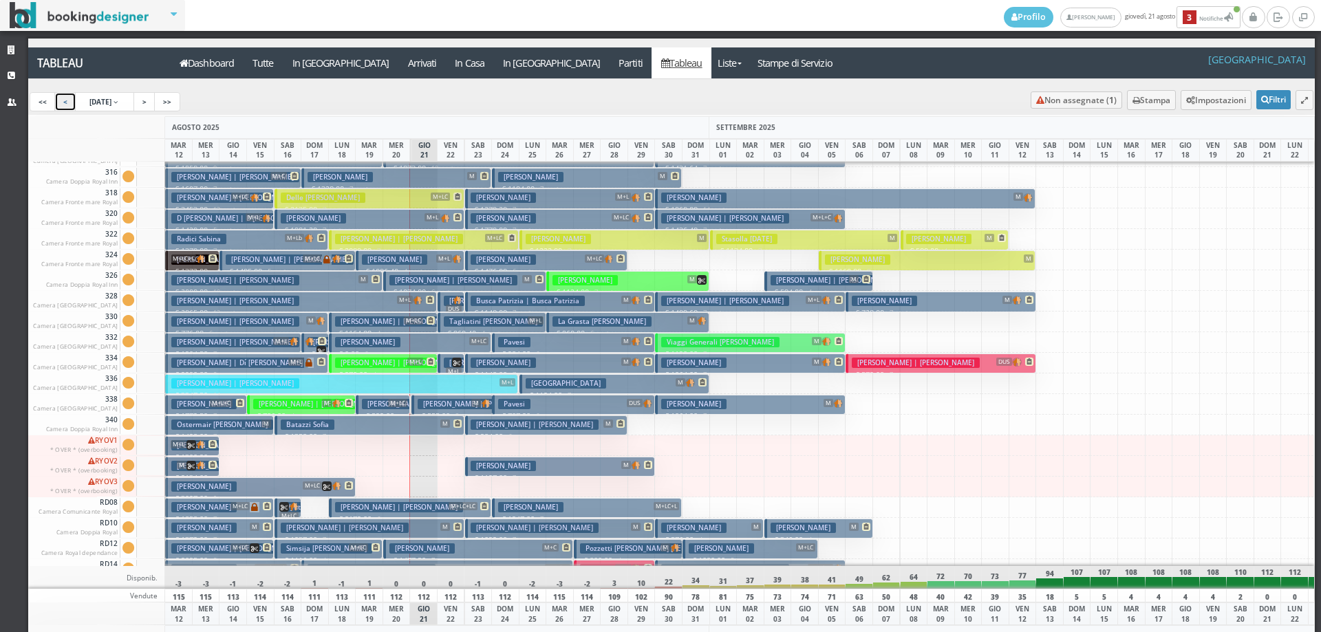
click at [451, 307] on span "DUS" at bounding box center [454, 309] width 16 height 8
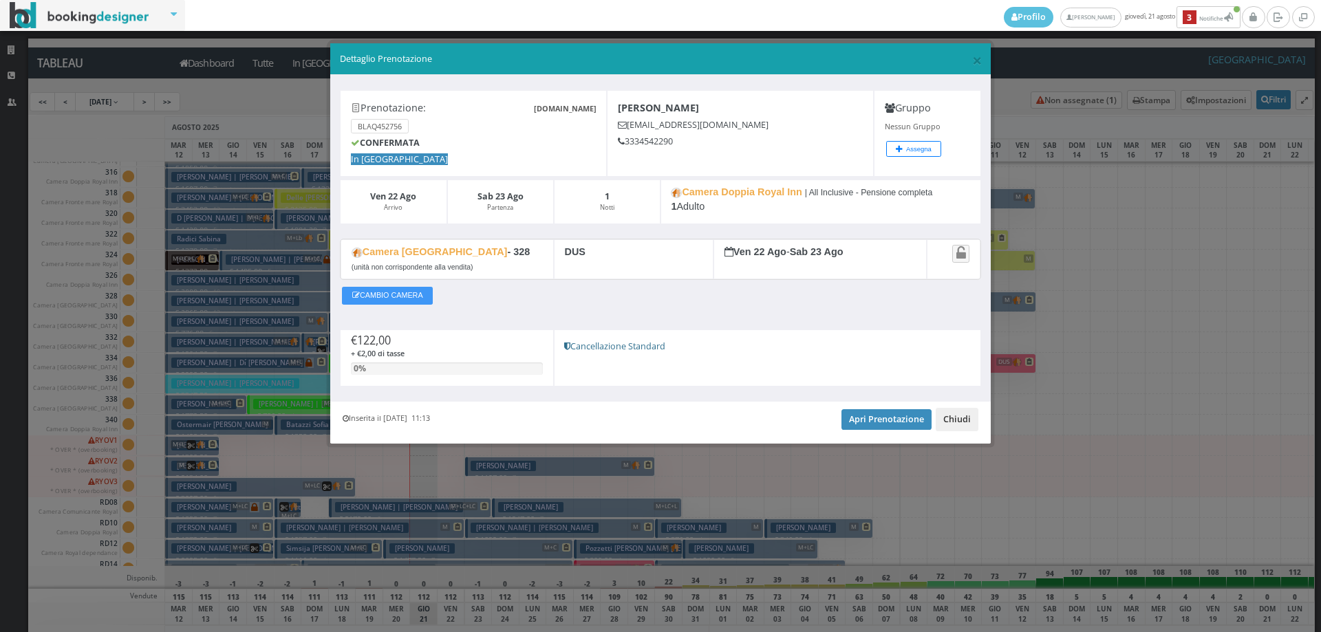
click at [942, 413] on button "Chiudi" at bounding box center [957, 419] width 43 height 23
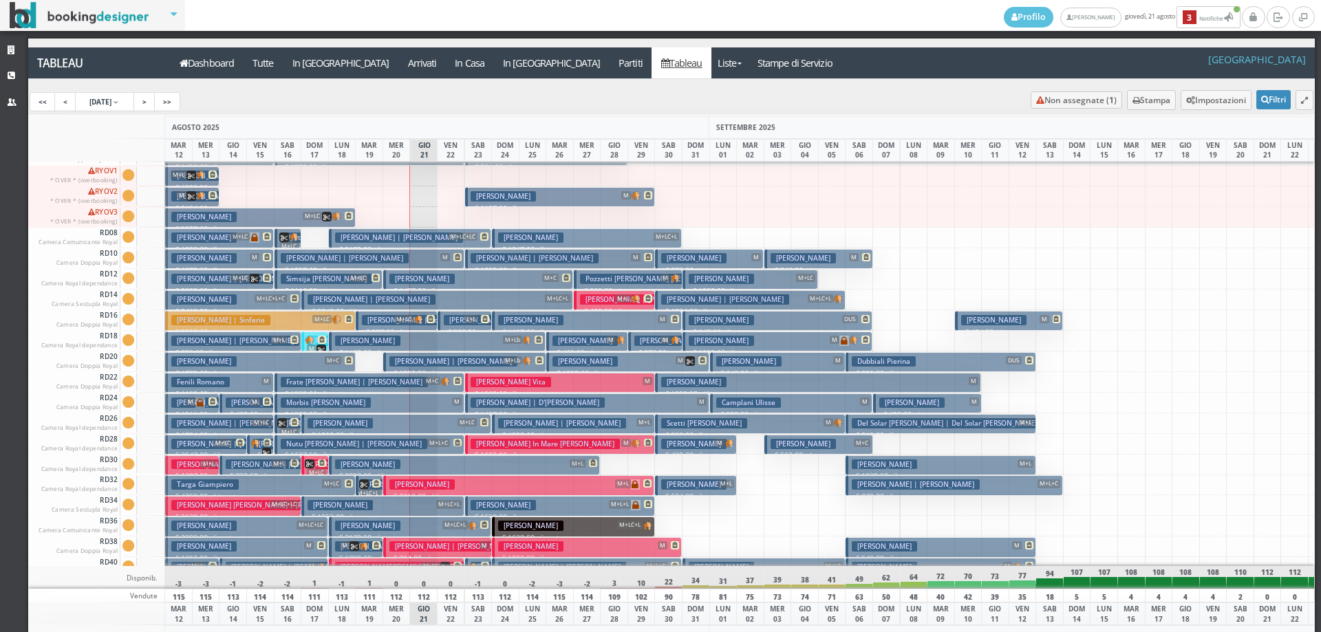
scroll to position [1239, 0]
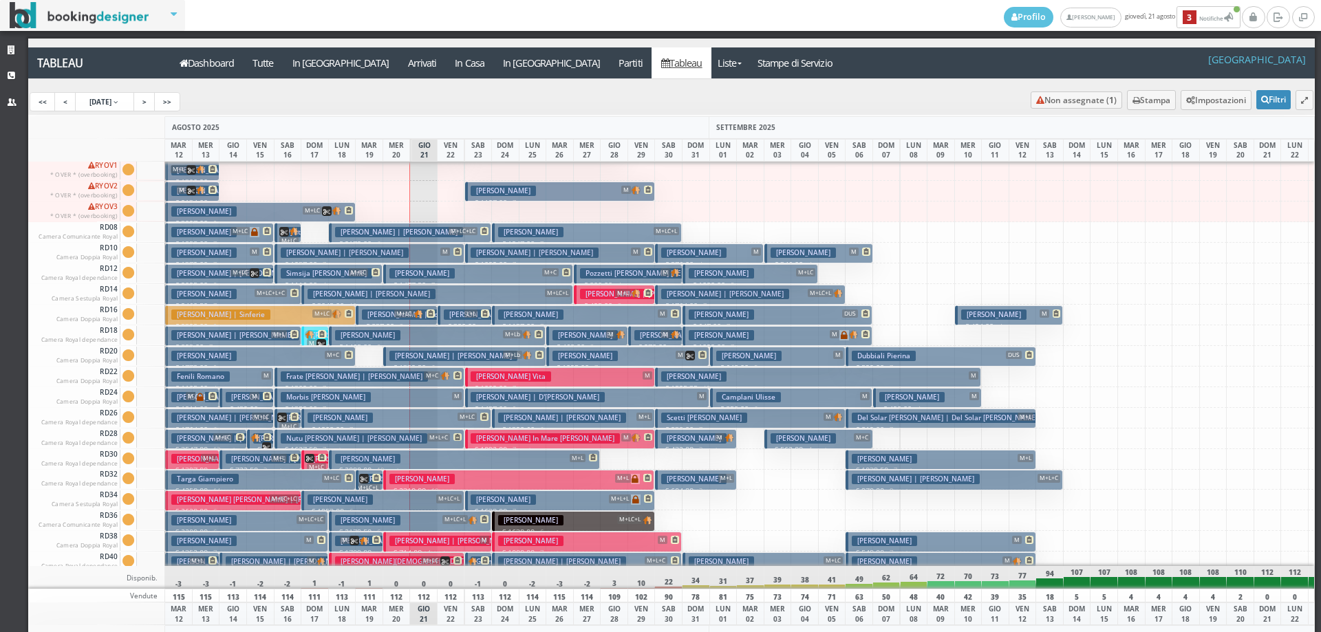
click at [419, 317] on img at bounding box center [419, 314] width 10 height 9
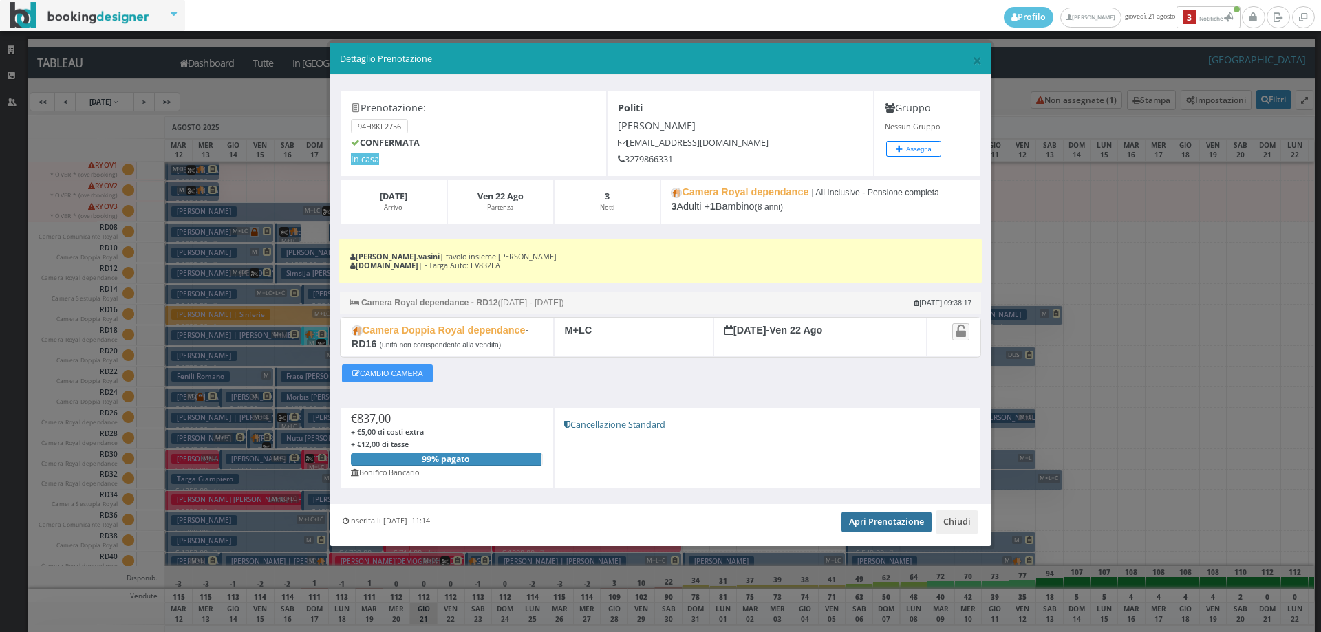
click at [901, 522] on link "Apri Prenotazione" at bounding box center [887, 522] width 90 height 21
click at [958, 532] on button "Chiudi" at bounding box center [957, 522] width 43 height 23
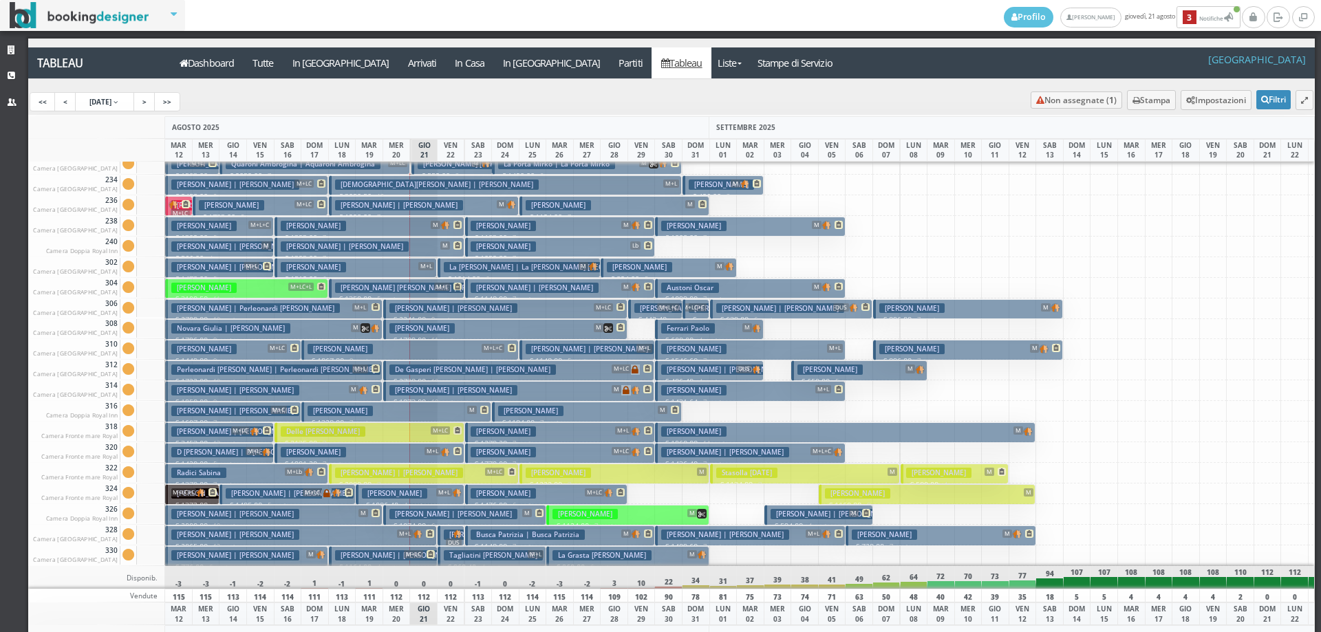
scroll to position [758, 0]
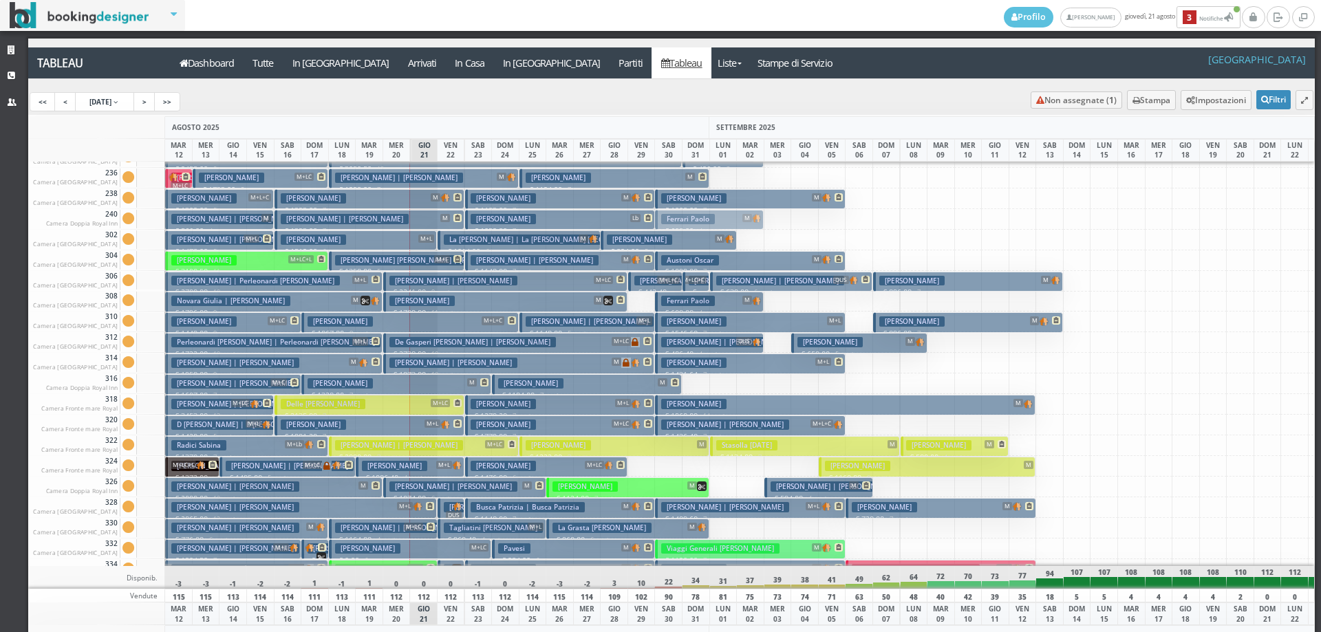
drag, startPoint x: 677, startPoint y: 301, endPoint x: 678, endPoint y: 220, distance: 81.2
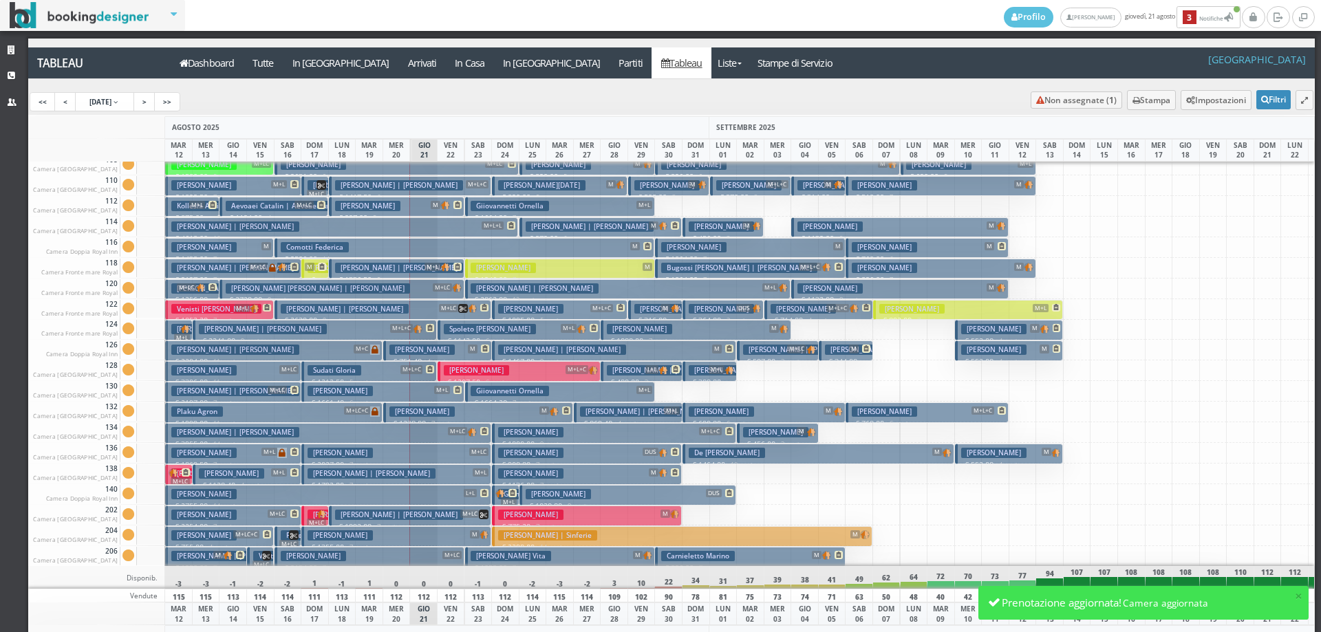
scroll to position [0, 0]
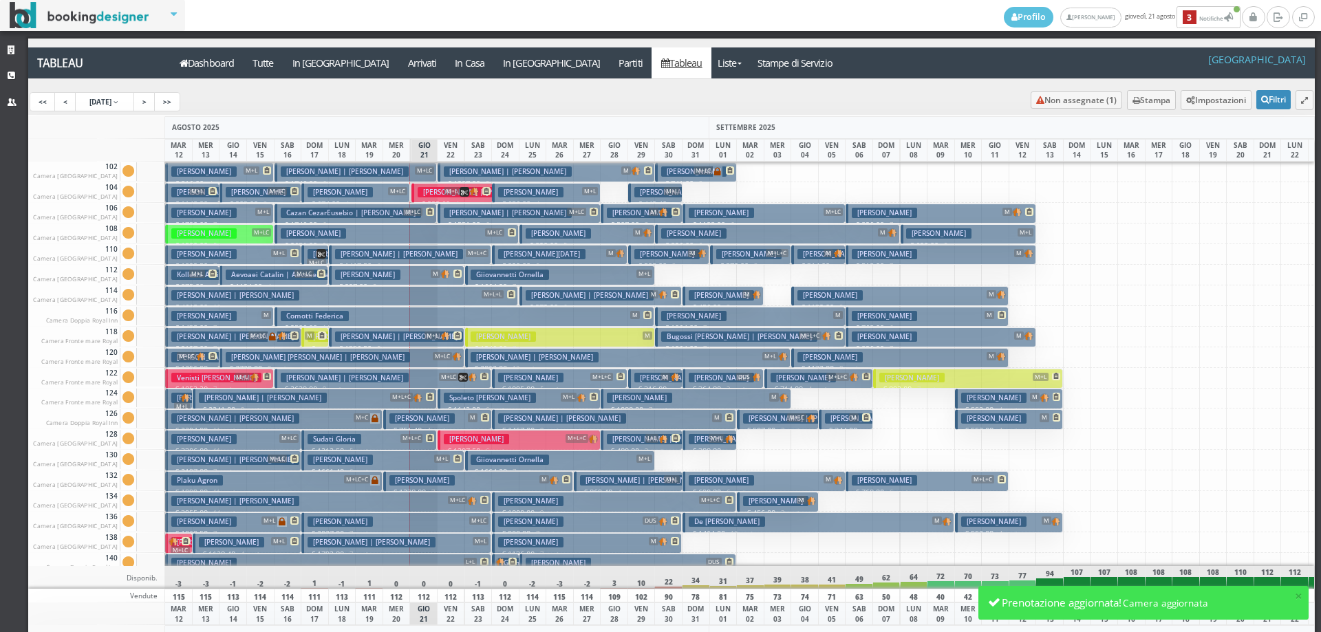
click at [661, 193] on h3 "Preda Emanuele" at bounding box center [666, 192] width 65 height 10
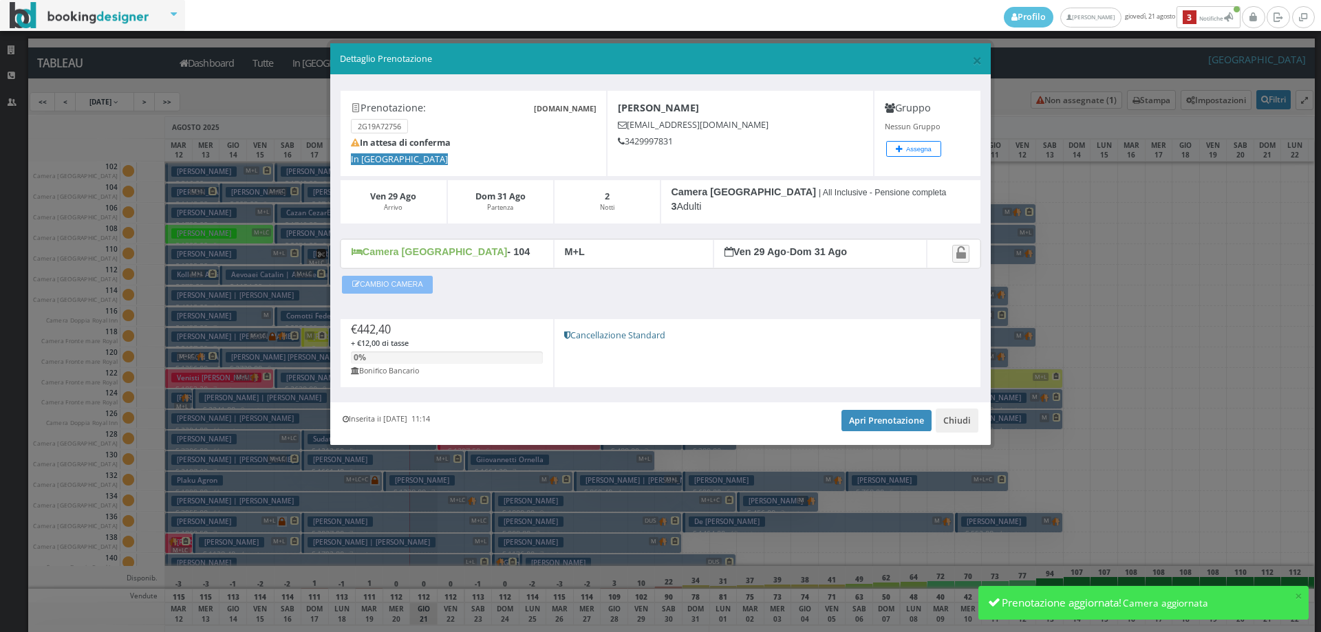
click at [428, 284] on button "CAMBIO CAMERA" at bounding box center [387, 285] width 91 height 18
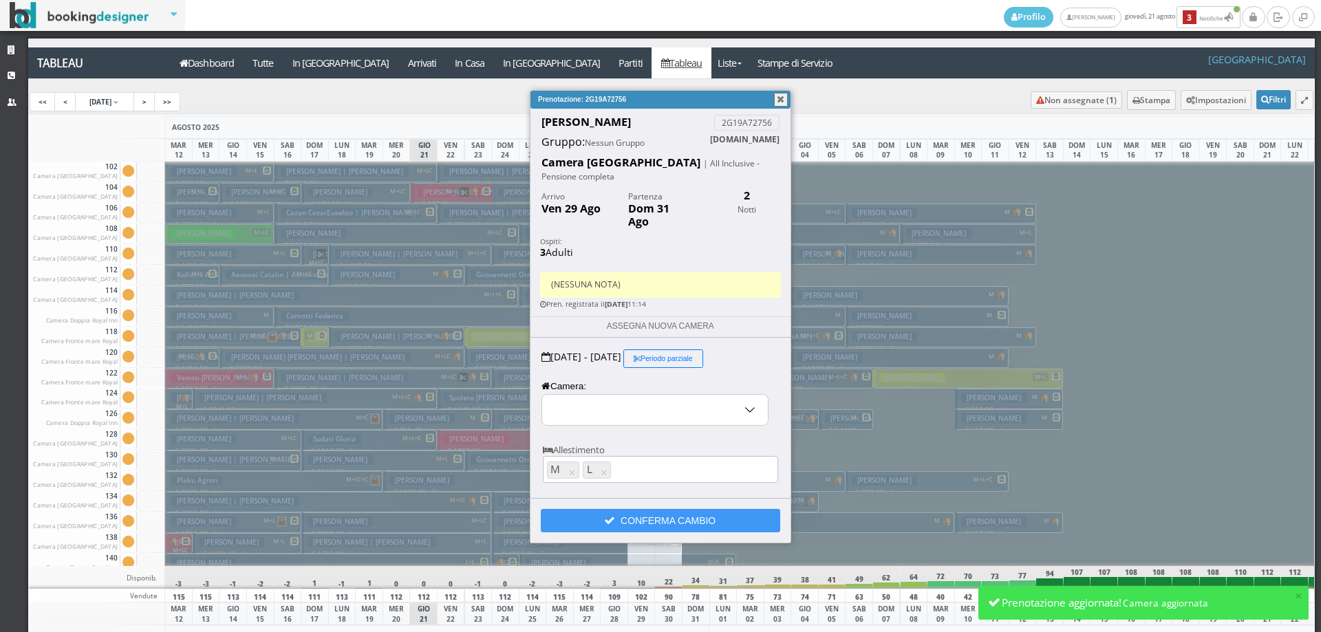
select select "11847"
click at [592, 395] on input "104 - Camera Royal Inn" at bounding box center [655, 410] width 226 height 30
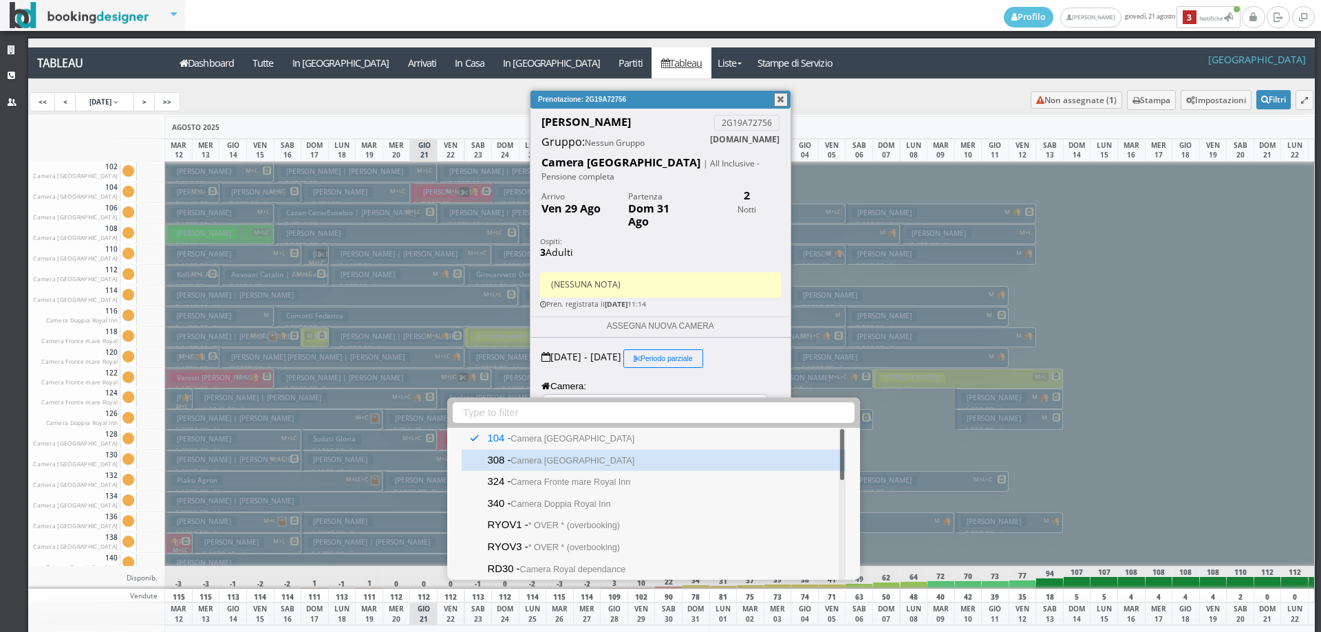
click at [546, 464] on small "Camera [GEOGRAPHIC_DATA]" at bounding box center [573, 461] width 124 height 10
type input "308 - Camera Royal Inn"
select select "11889"
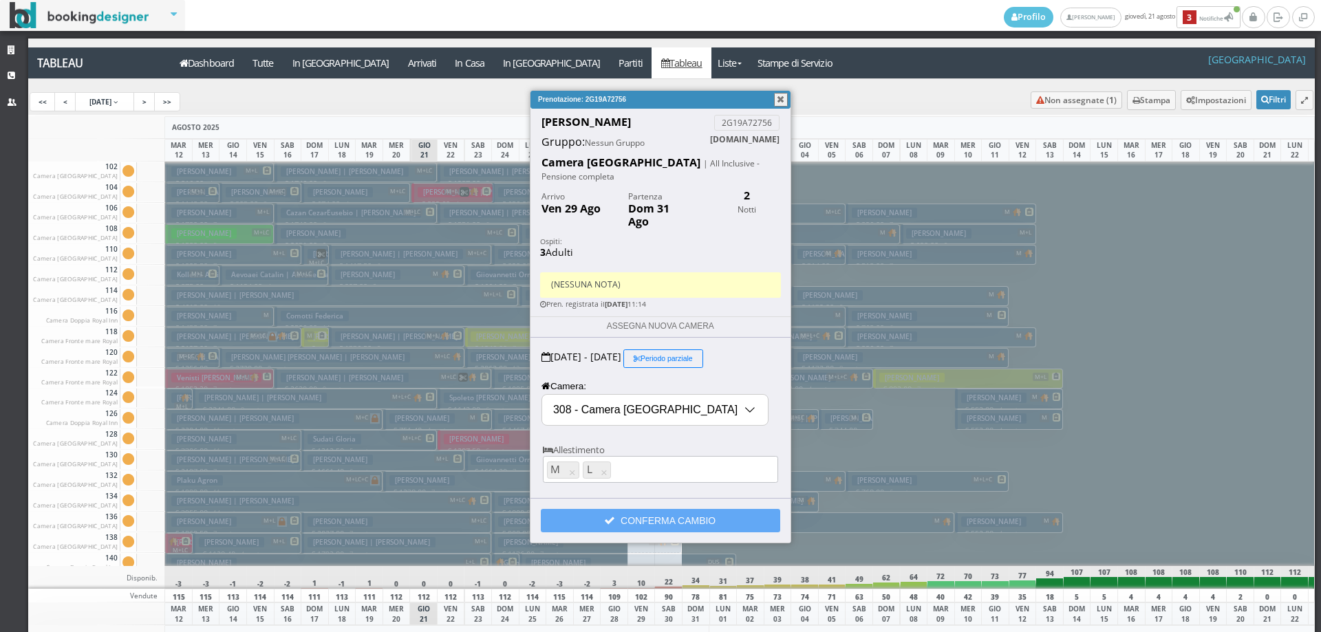
click at [625, 509] on button "CONFERMA CAMBIO" at bounding box center [660, 520] width 239 height 23
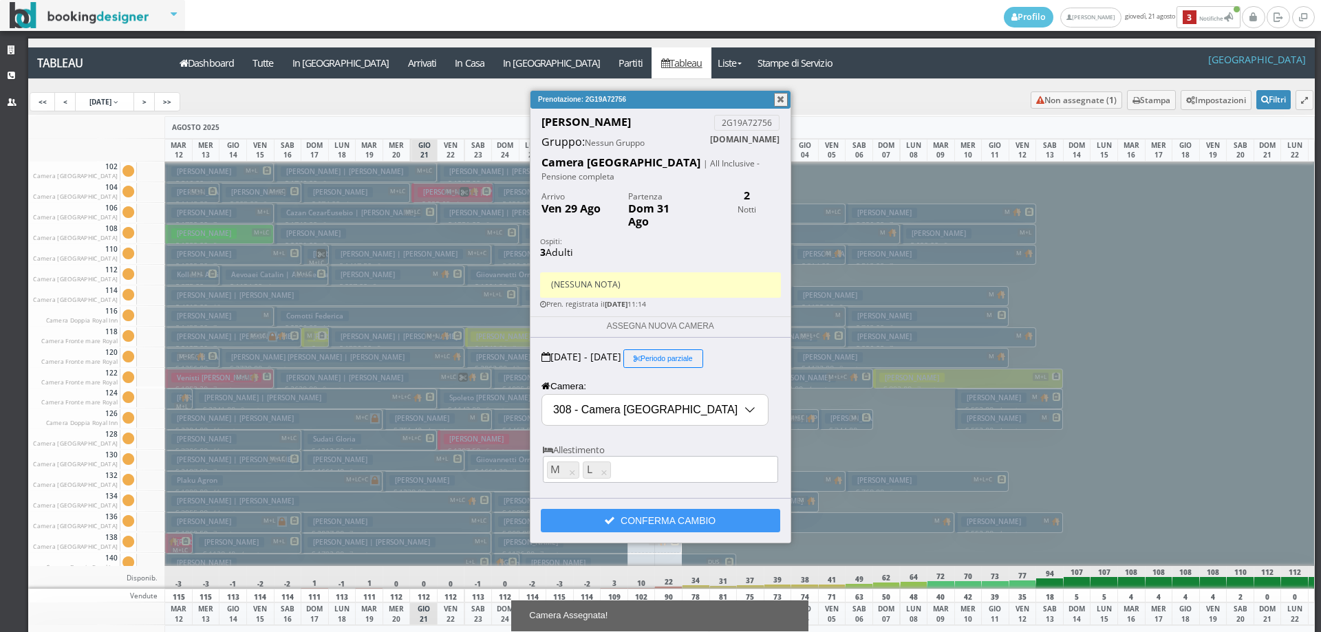
click at [787, 96] on button "button" at bounding box center [781, 100] width 14 height 14
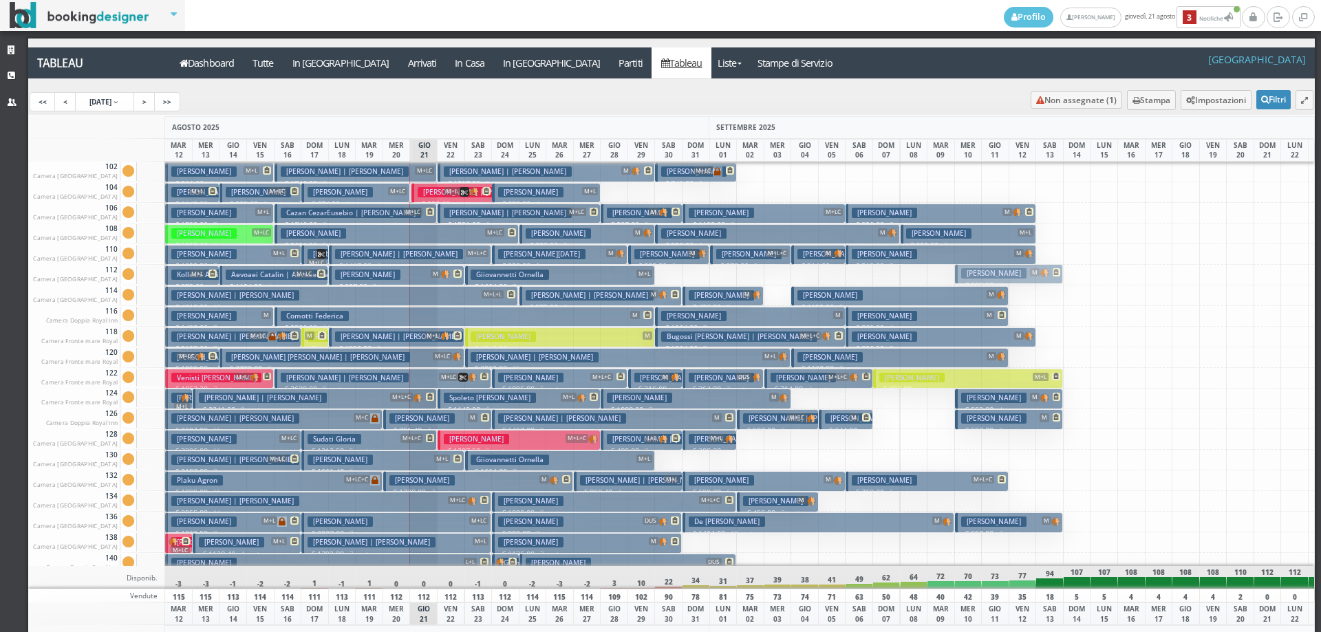
drag, startPoint x: 985, startPoint y: 398, endPoint x: 1001, endPoint y: 273, distance: 126.2
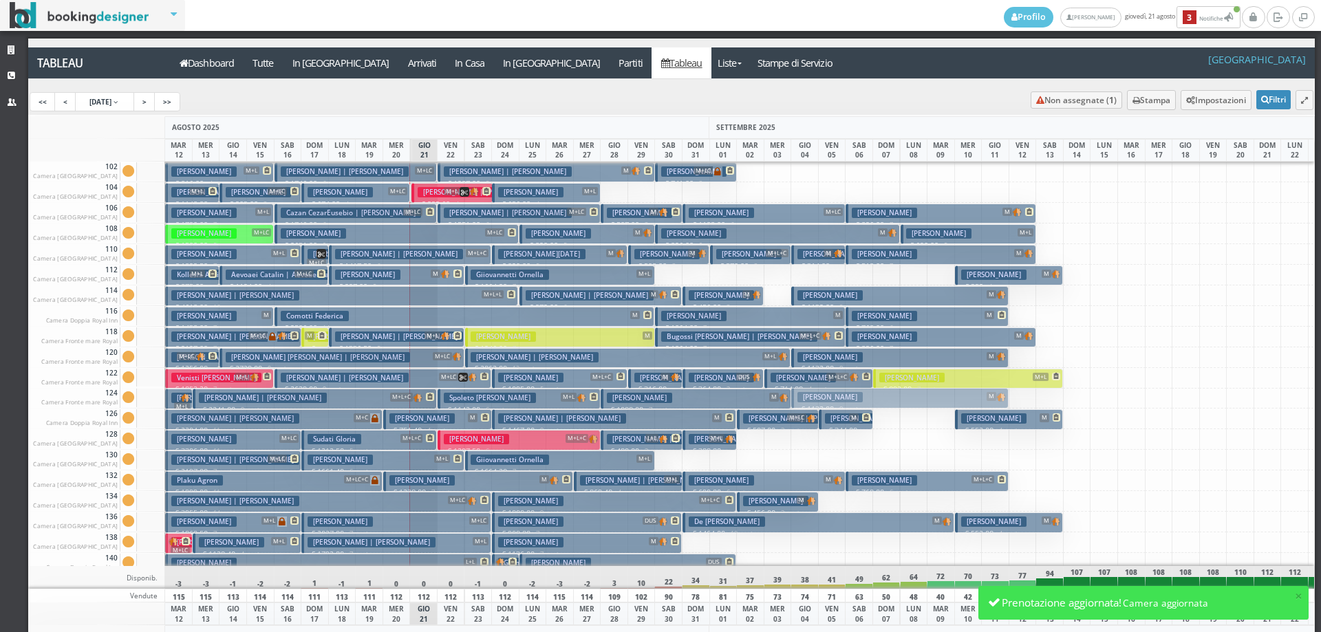
drag, startPoint x: 840, startPoint y: 295, endPoint x: 836, endPoint y: 397, distance: 102.6
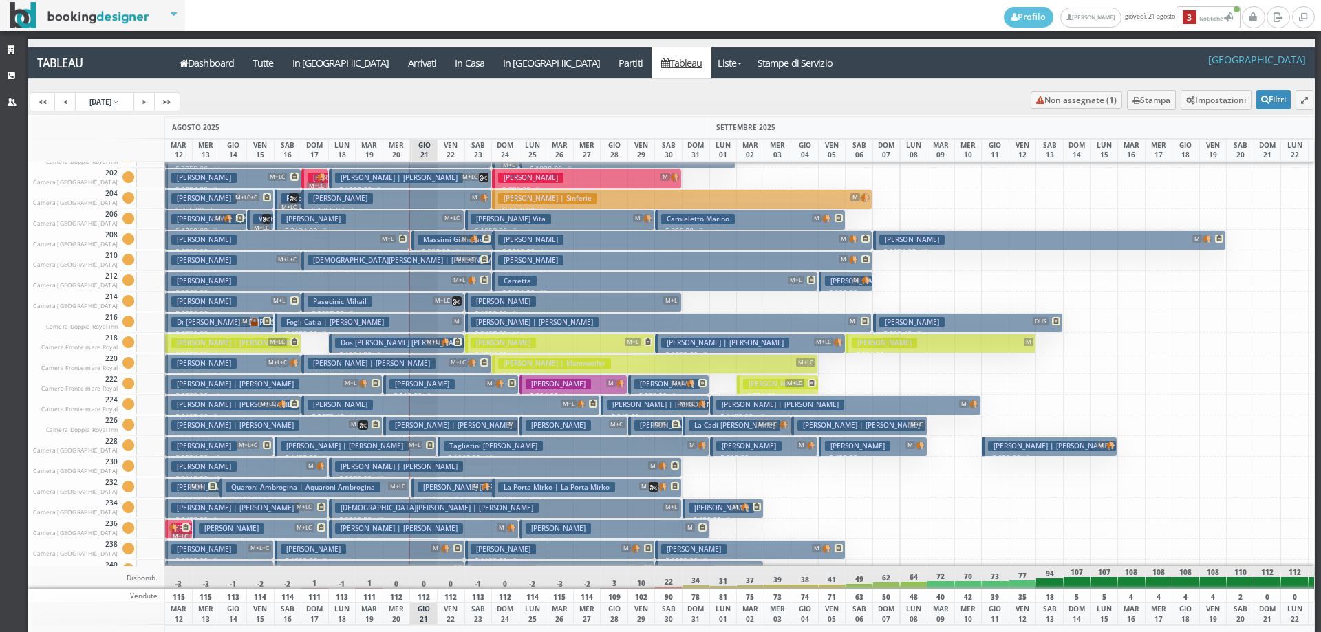
scroll to position [413, 0]
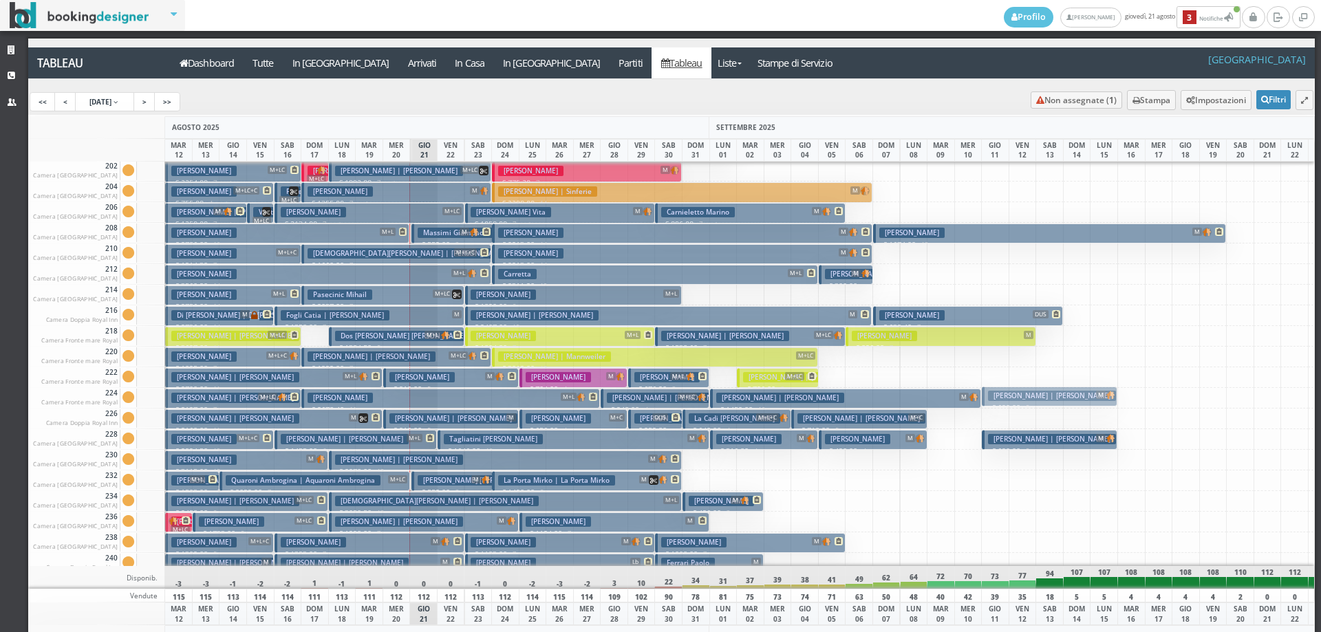
drag, startPoint x: 1067, startPoint y: 443, endPoint x: 1063, endPoint y: 400, distance: 43.5
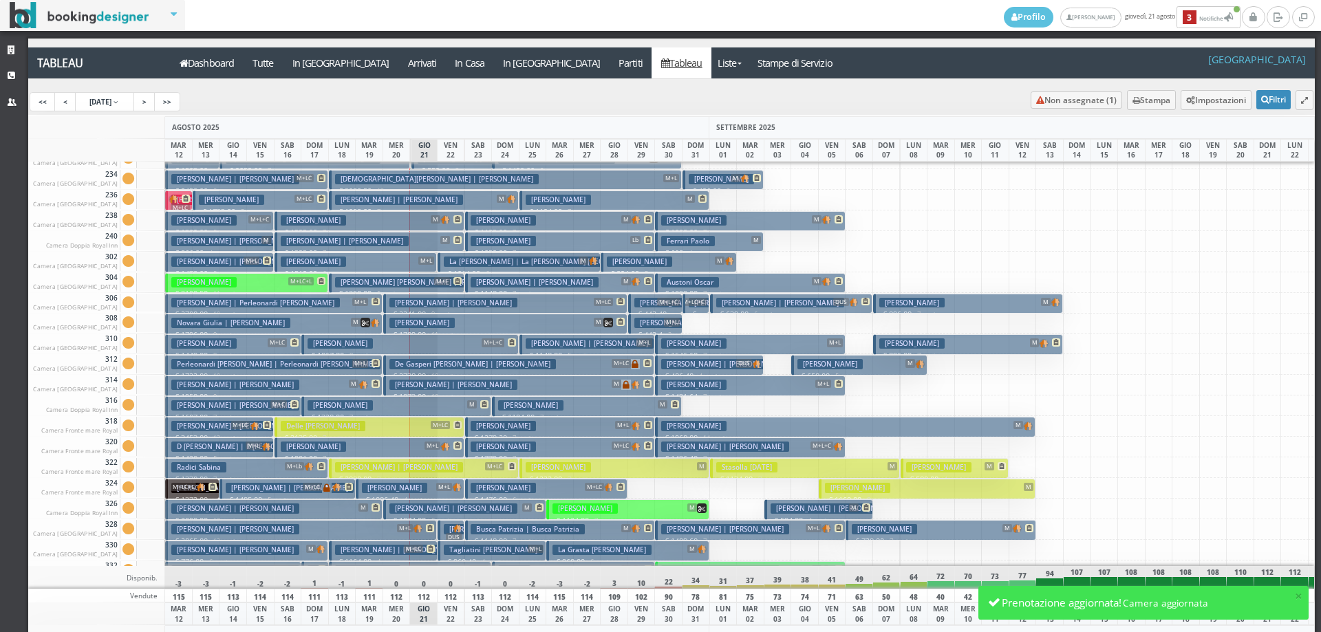
scroll to position [758, 0]
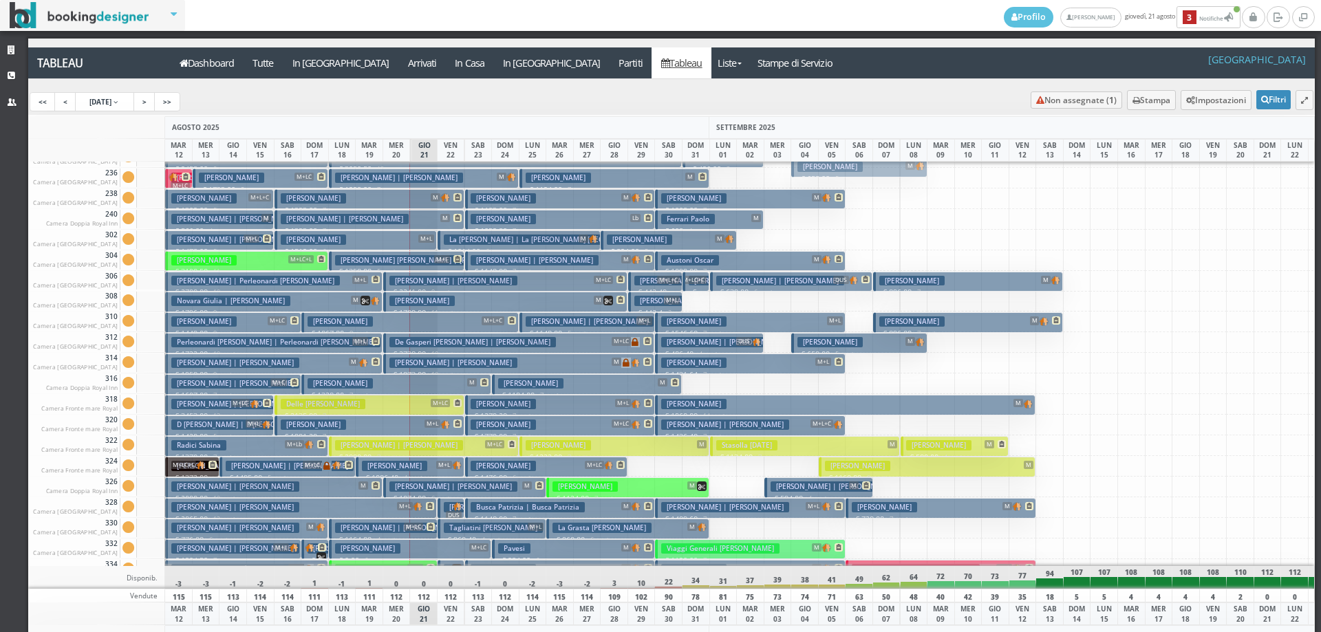
drag, startPoint x: 867, startPoint y: 344, endPoint x: 847, endPoint y: 168, distance: 177.3
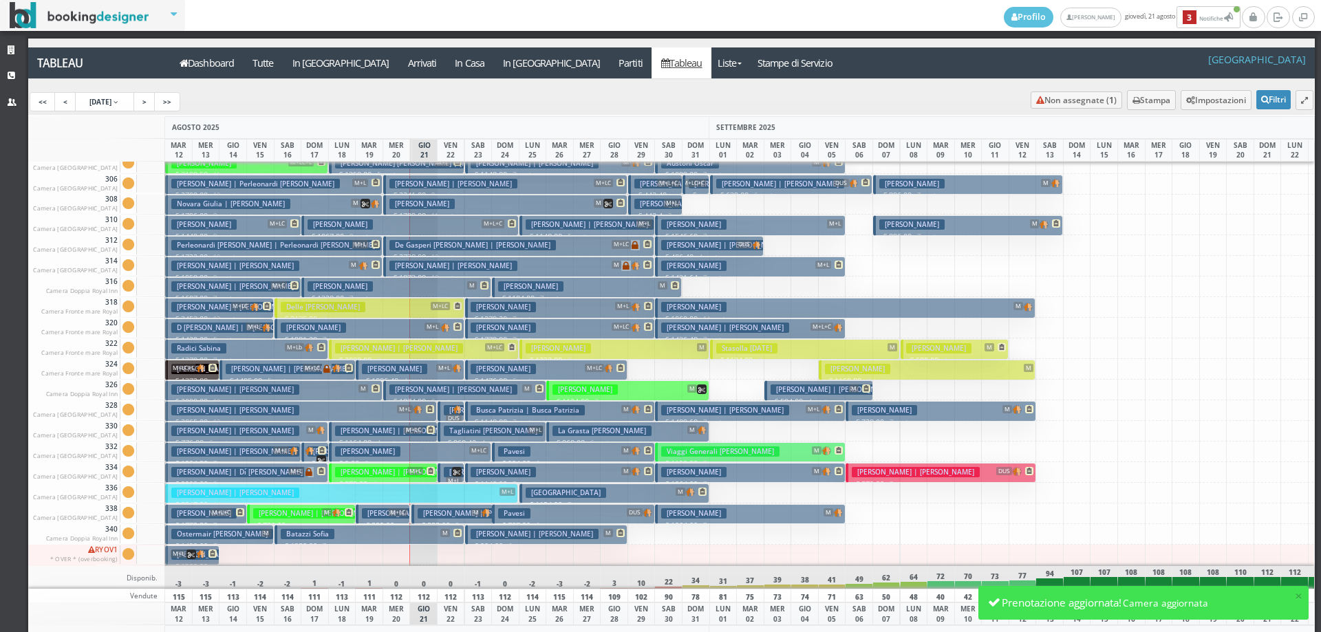
scroll to position [826, 0]
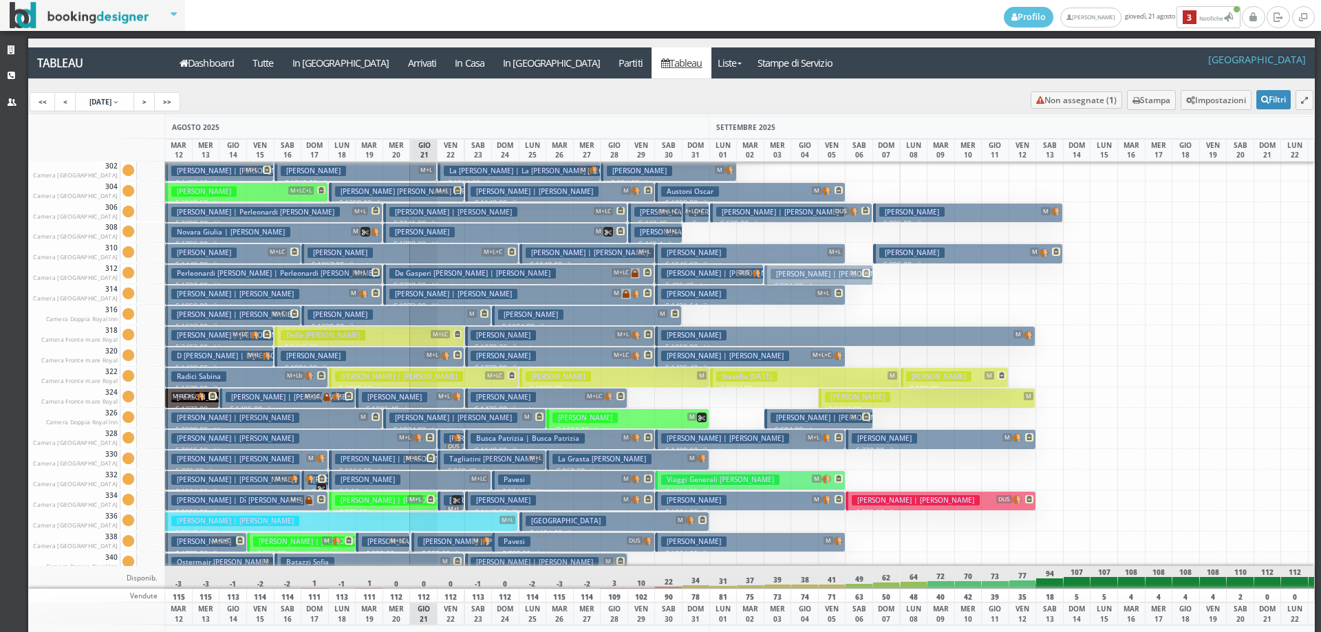
drag, startPoint x: 822, startPoint y: 418, endPoint x: 826, endPoint y: 275, distance: 143.9
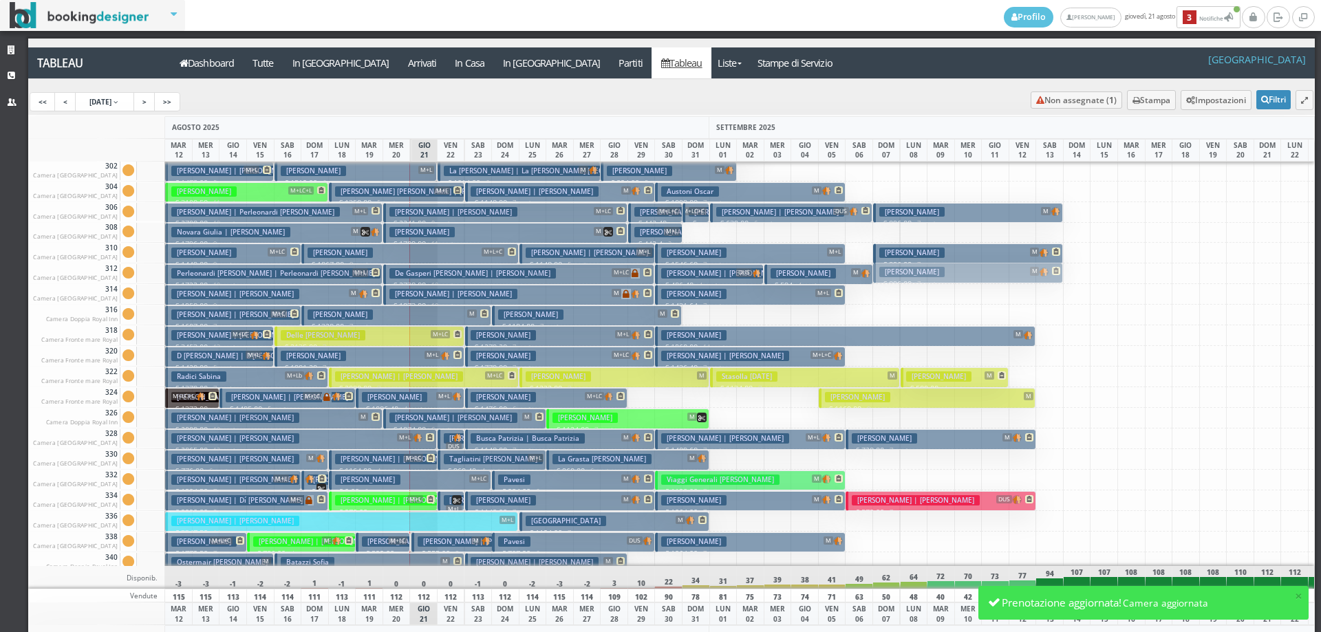
drag, startPoint x: 935, startPoint y: 257, endPoint x: 931, endPoint y: 276, distance: 19.7
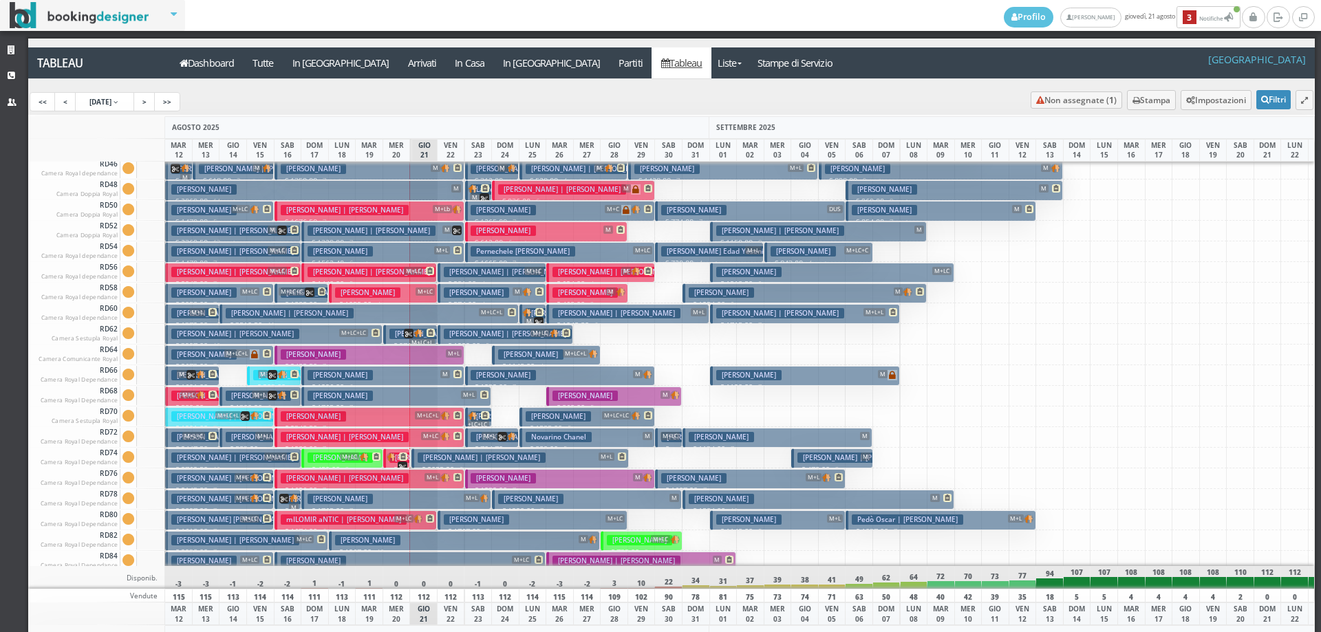
scroll to position [1653, 0]
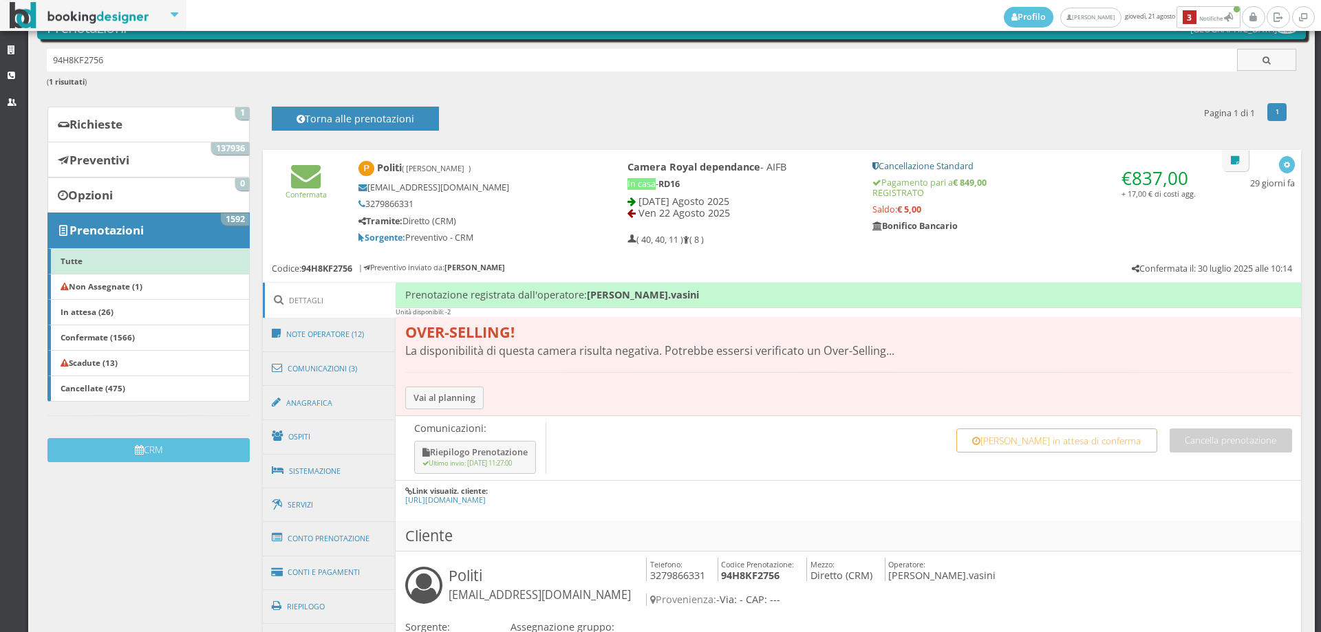
scroll to position [229, 0]
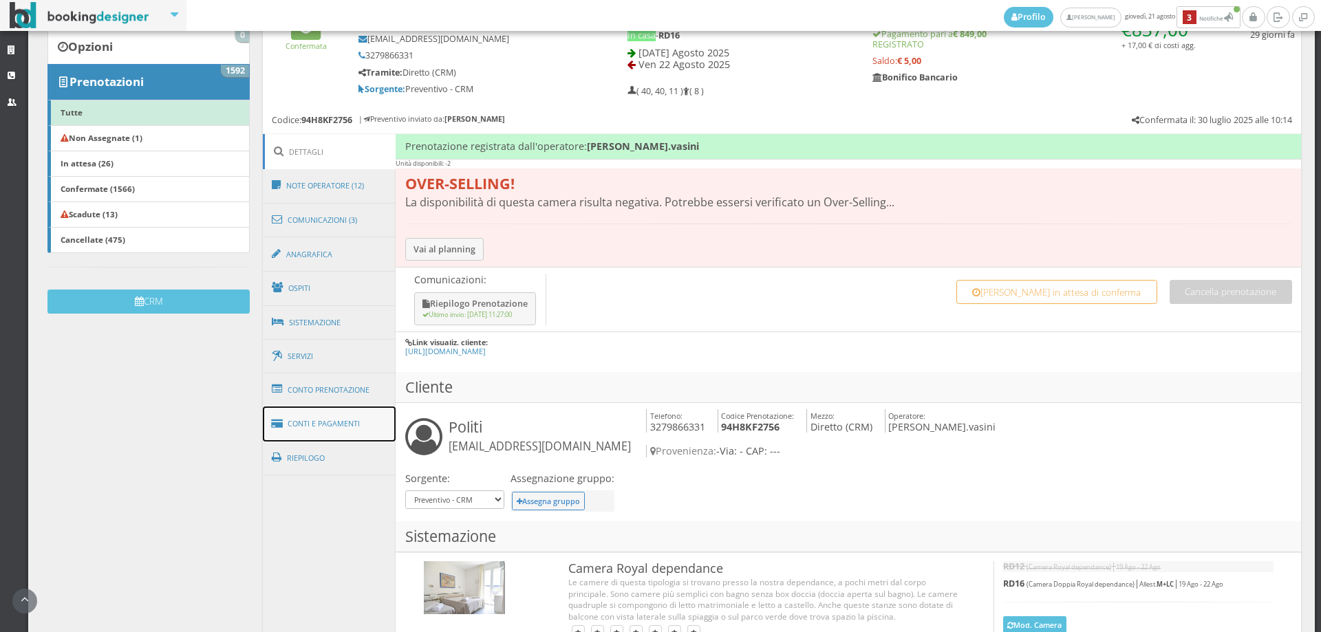
click at [373, 433] on link "Conti e Pagamenti" at bounding box center [329, 424] width 133 height 35
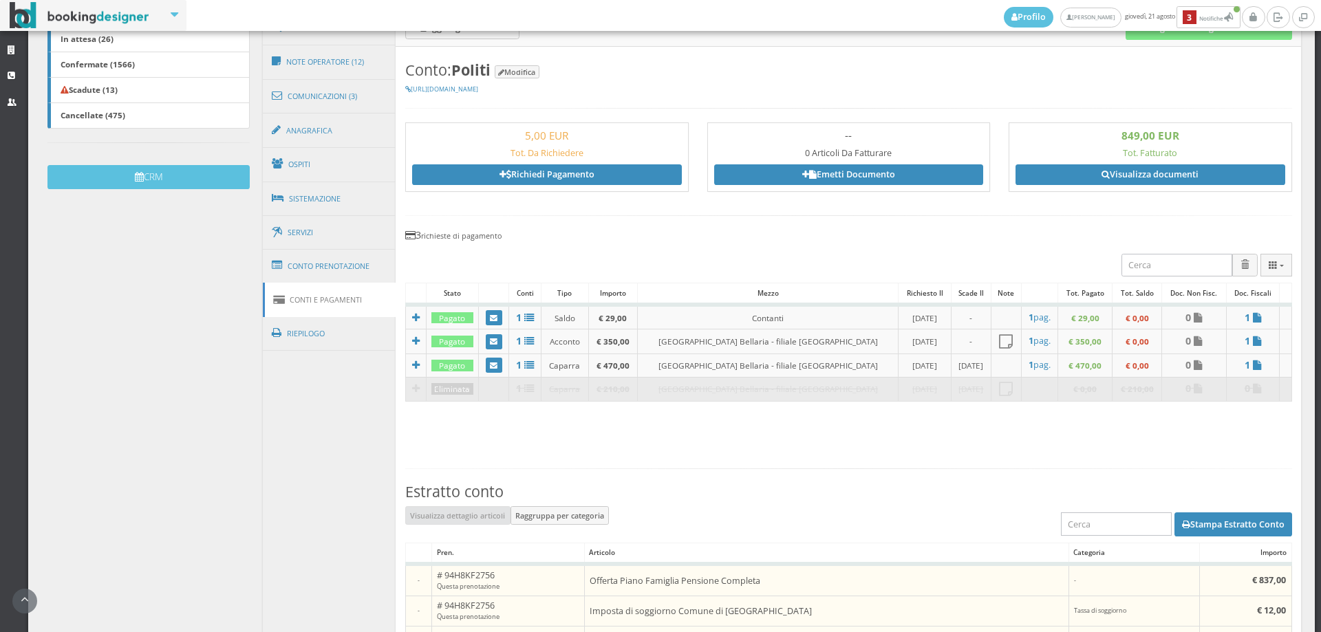
scroll to position [535, 0]
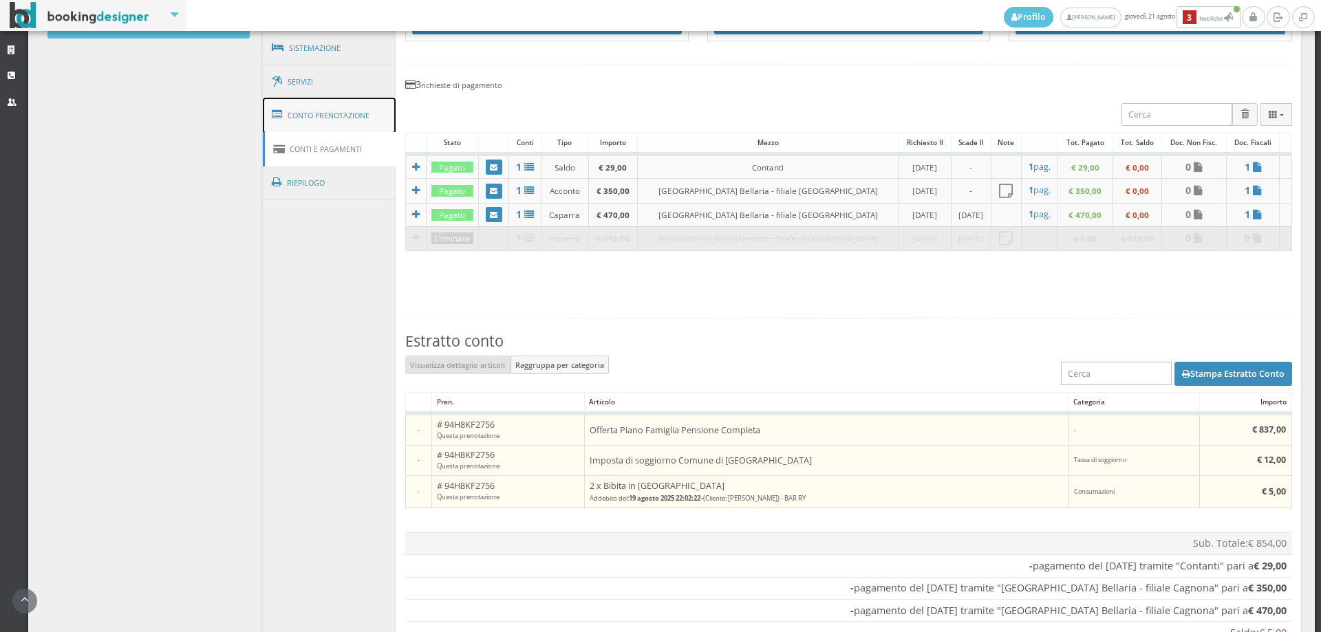
click at [315, 105] on link "Conto Prenotazione" at bounding box center [329, 116] width 133 height 36
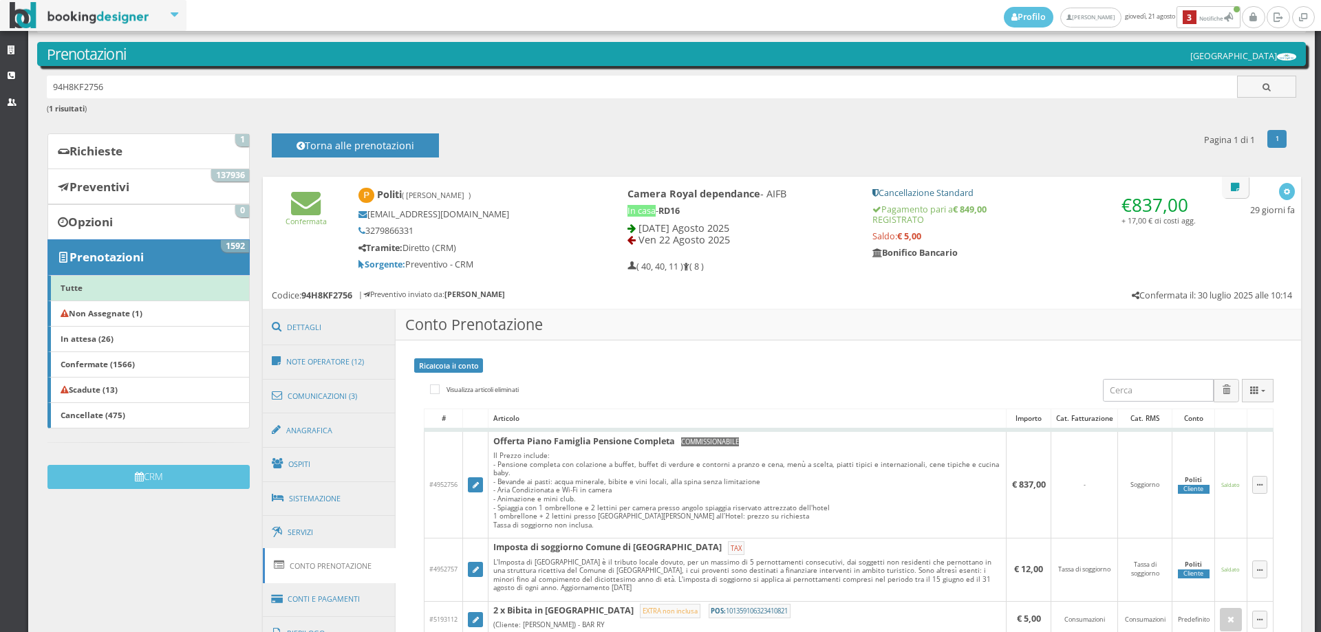
scroll to position [0, 0]
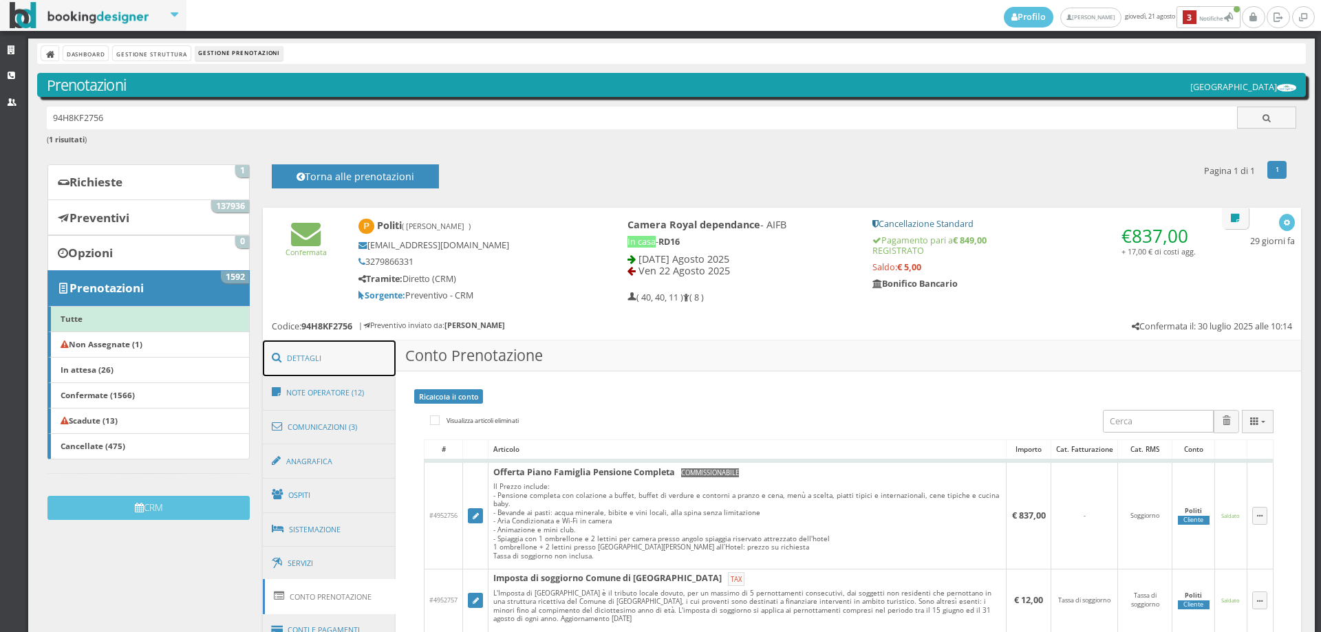
click at [334, 352] on link "Dettagli" at bounding box center [329, 359] width 133 height 36
